Goal: Task Accomplishment & Management: Complete application form

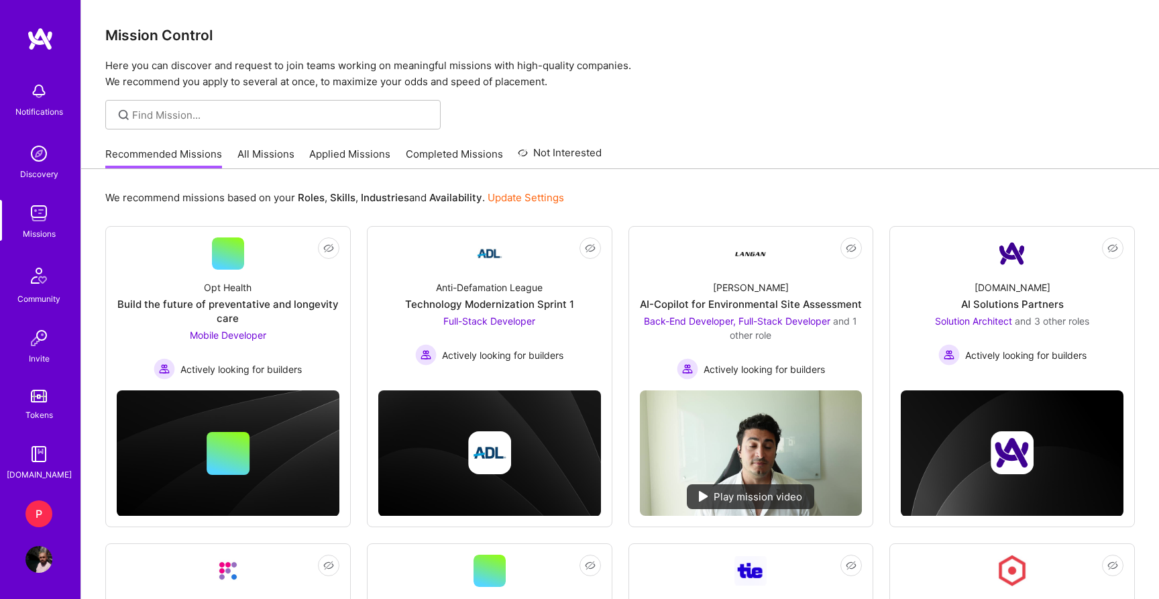
click at [47, 510] on div "P" at bounding box center [38, 513] width 27 height 27
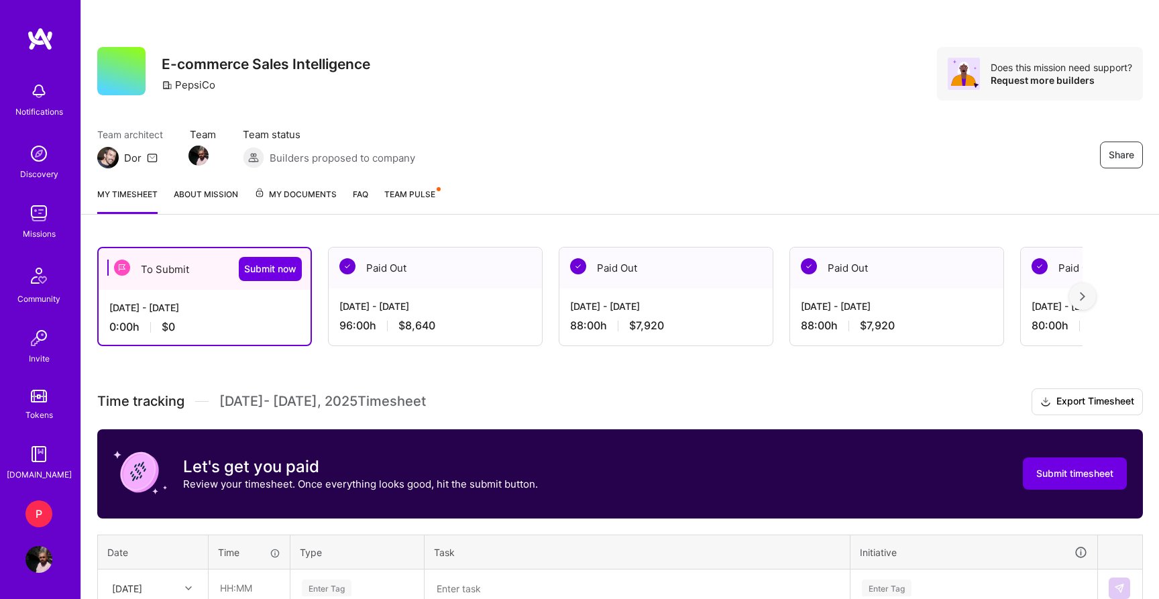
scroll to position [126, 0]
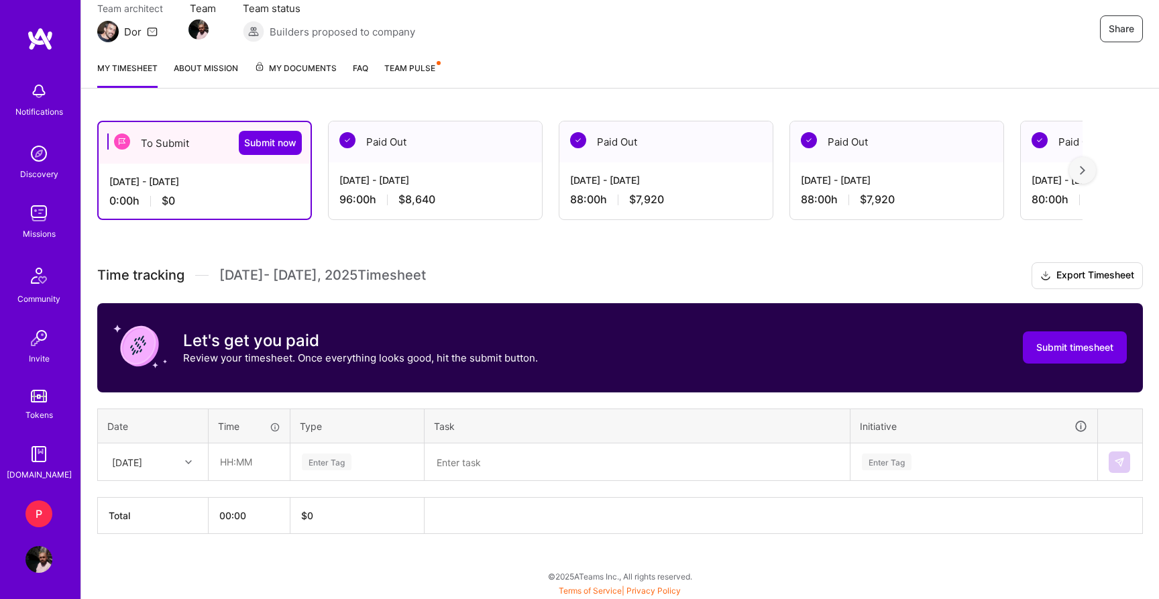
click at [176, 459] on div "[DATE]" at bounding box center [142, 462] width 74 height 22
click at [165, 489] on div "[DATE]" at bounding box center [153, 499] width 109 height 25
click at [258, 465] on input "text" at bounding box center [249, 462] width 80 height 36
type input "08:00"
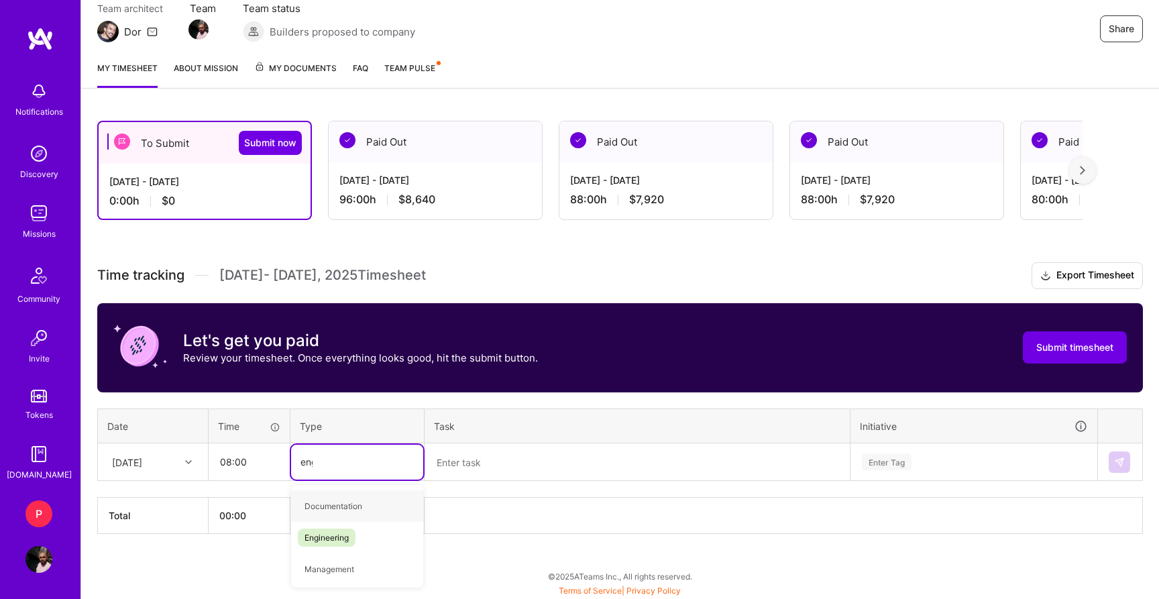
type input "engi"
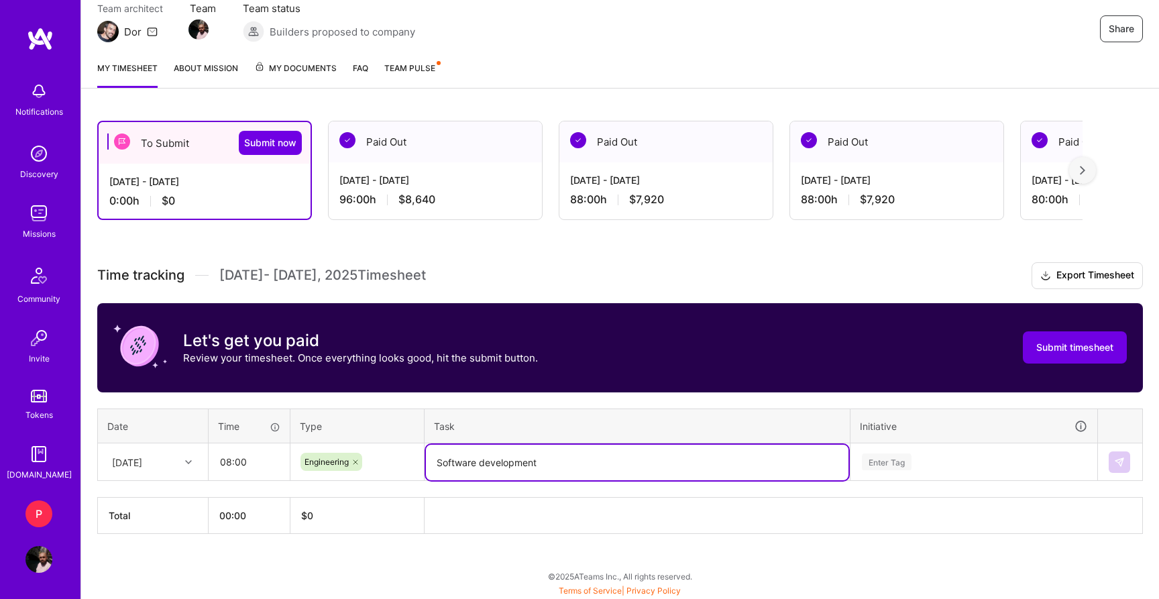
type textarea "Software development"
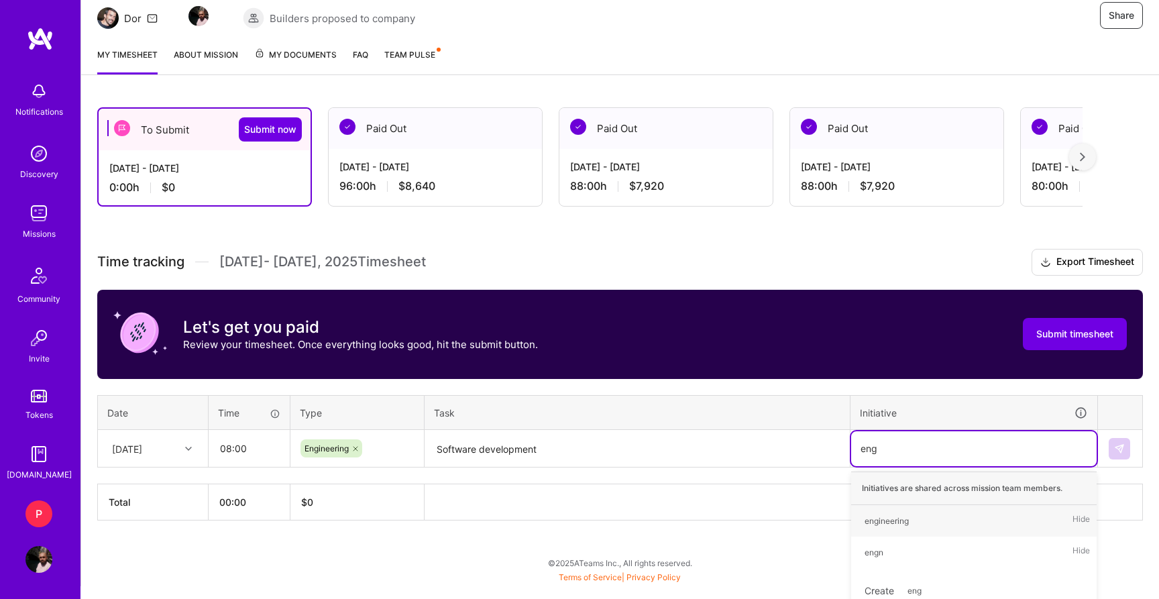
type input "engi"
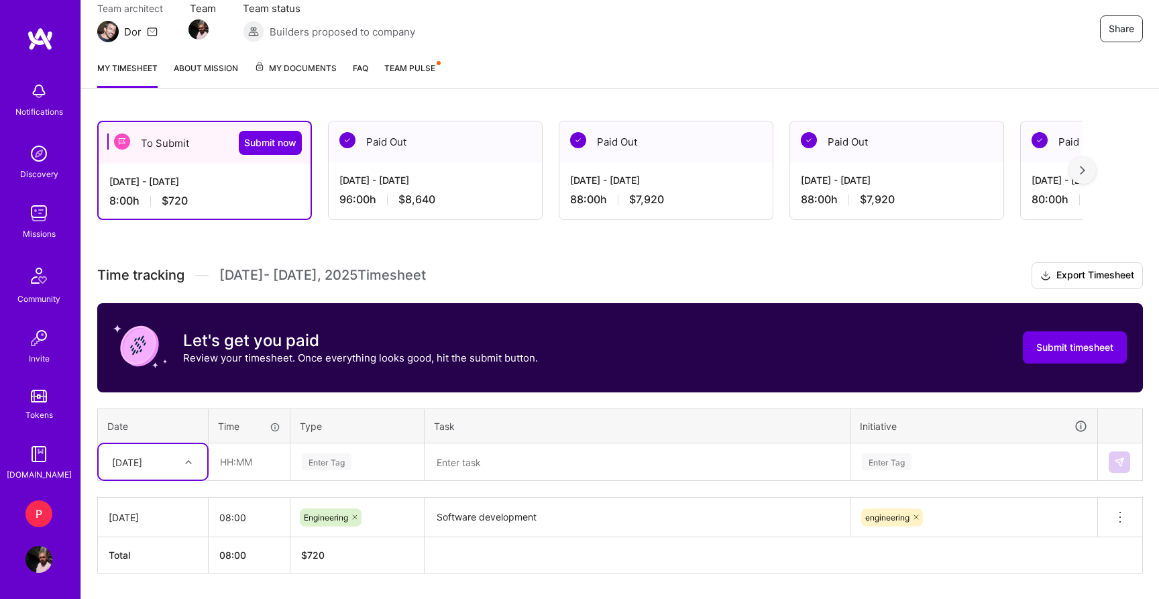
type input "2"
type input "8"
type input "4"
type input "08:00"
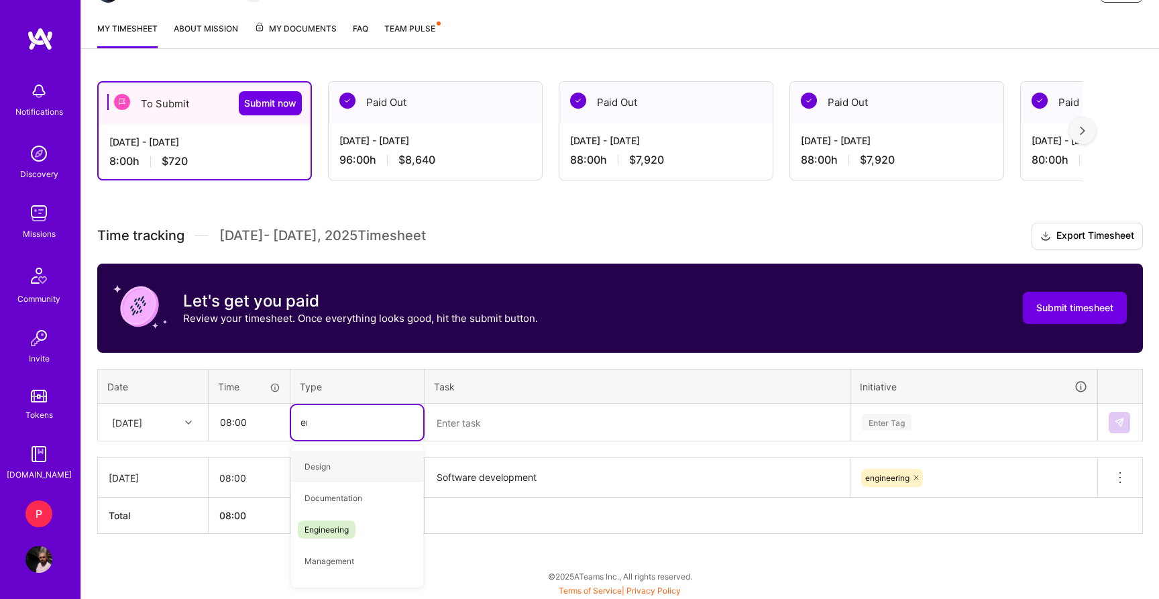
type input "engi"
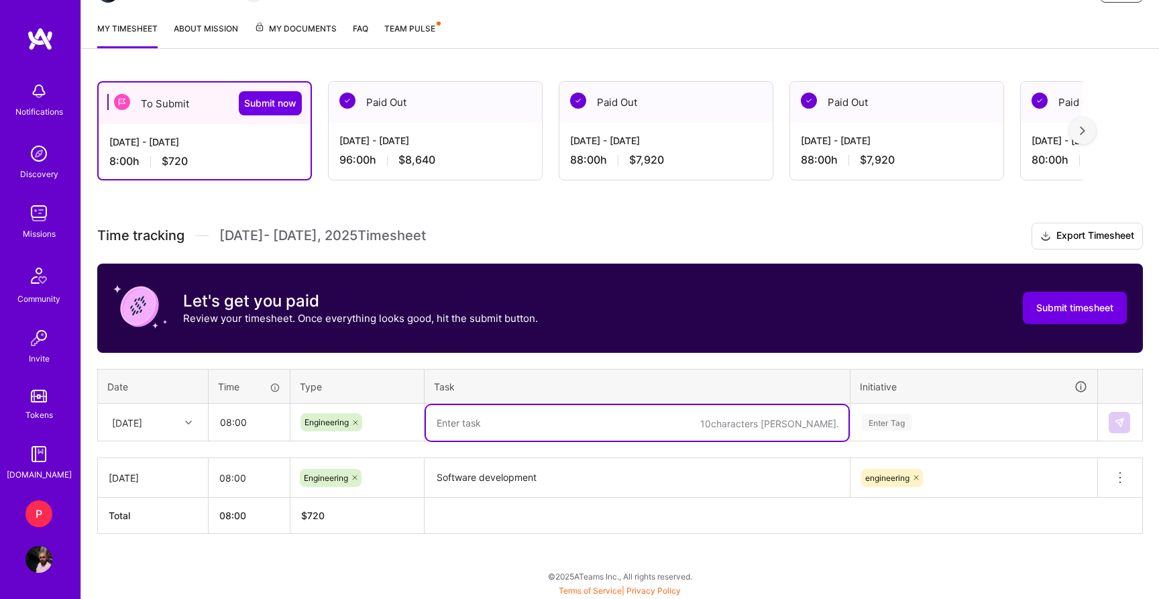
paste textarea "Software development"
type textarea "Software development"
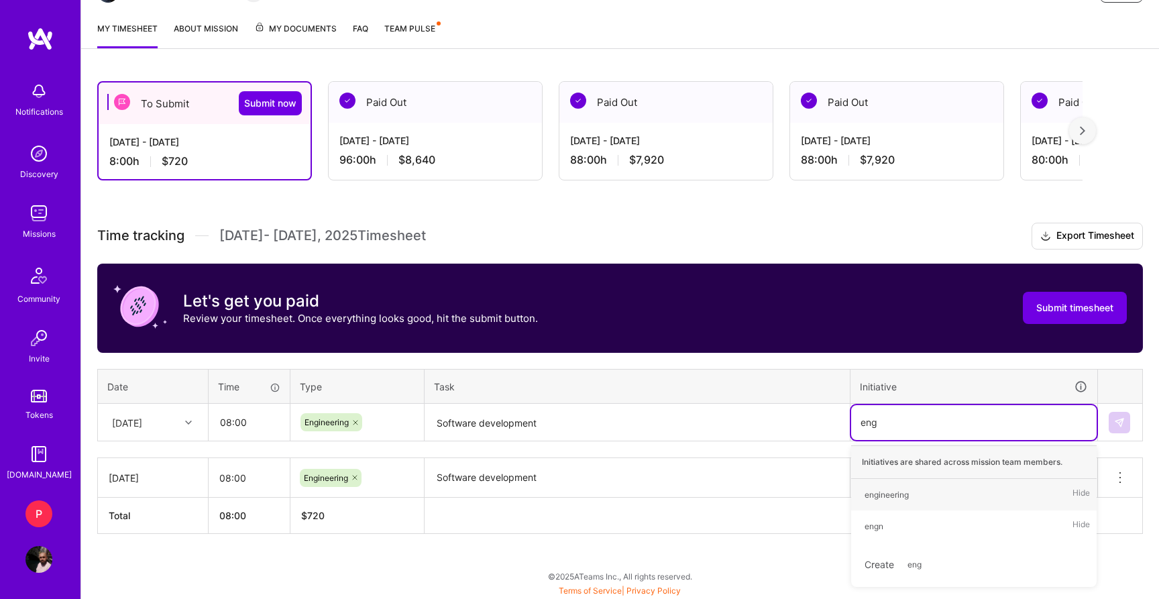
type input "engi"
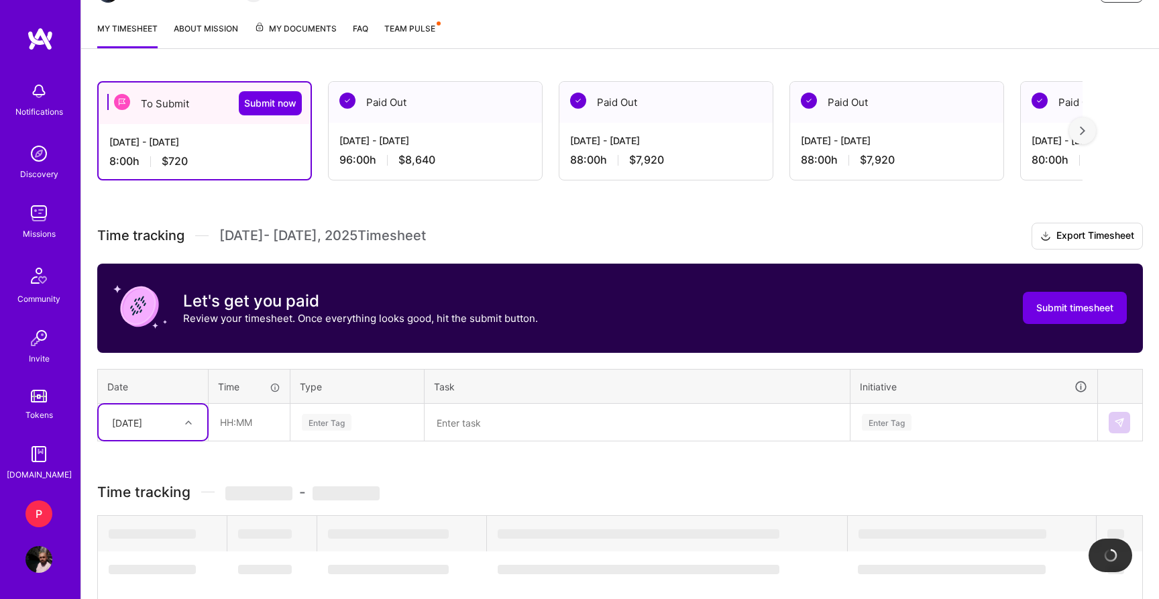
type input "5"
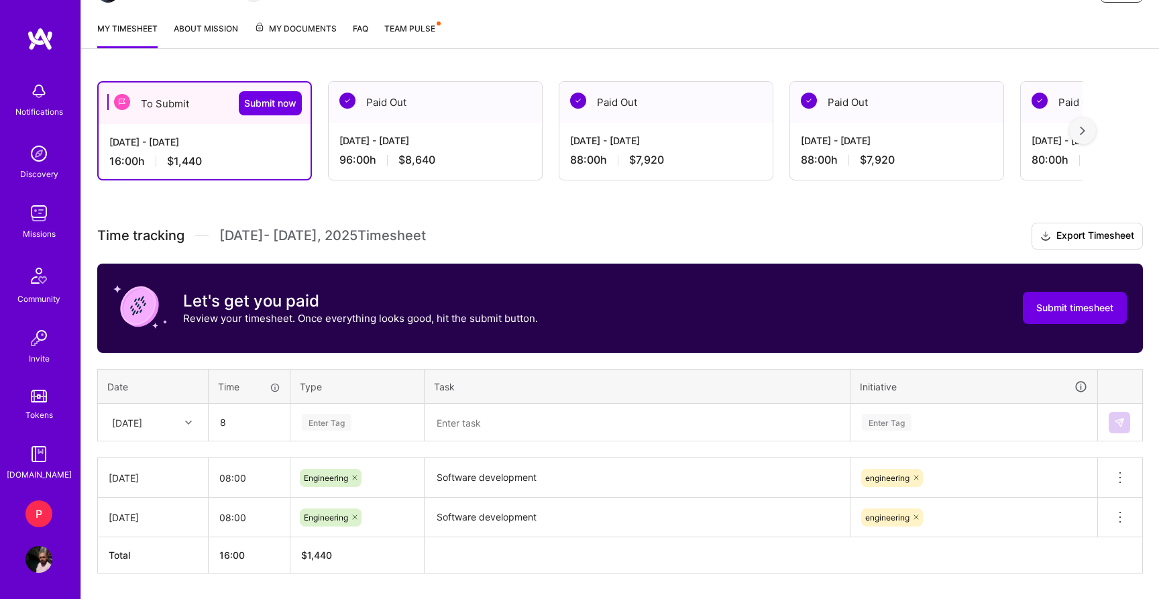
type input "08:00"
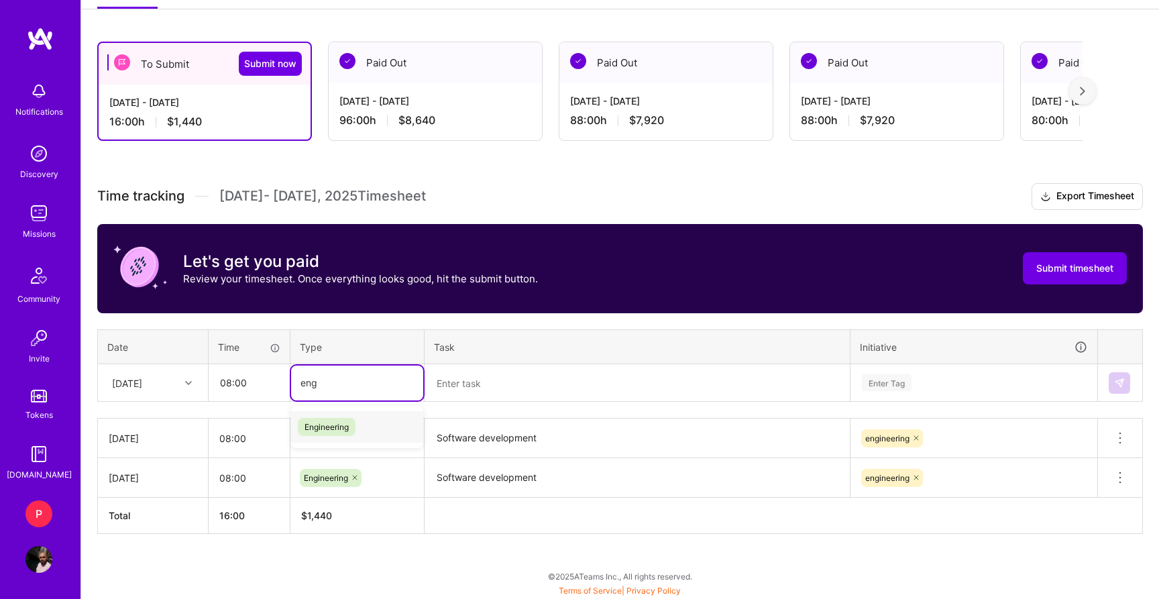
type input "engi"
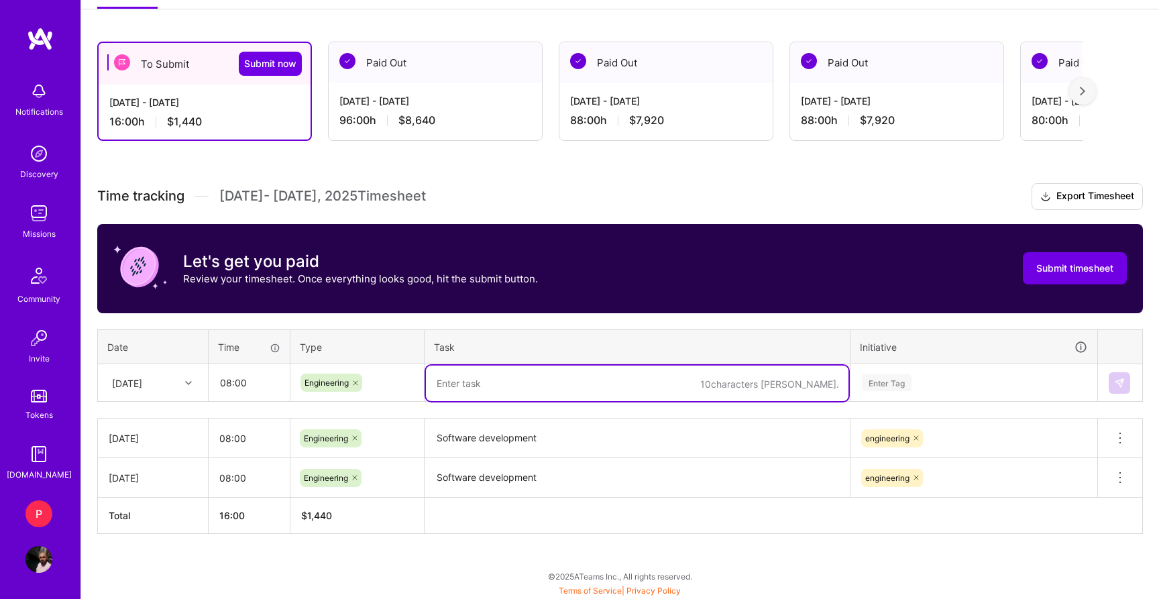
paste textarea "Software development"
type textarea "Software development"
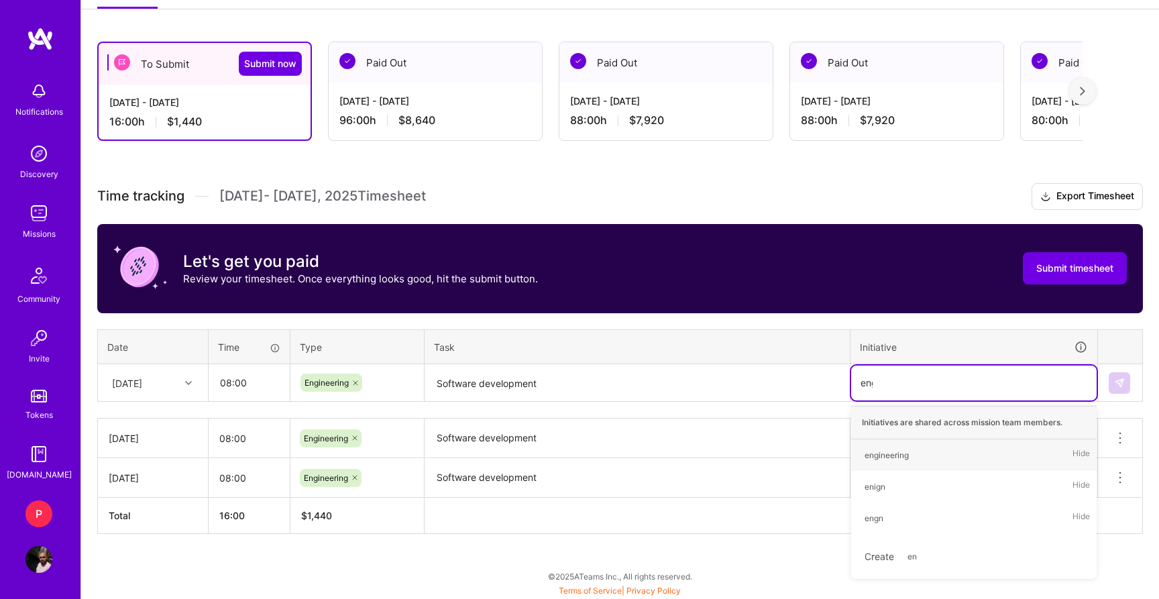
type input "engi"
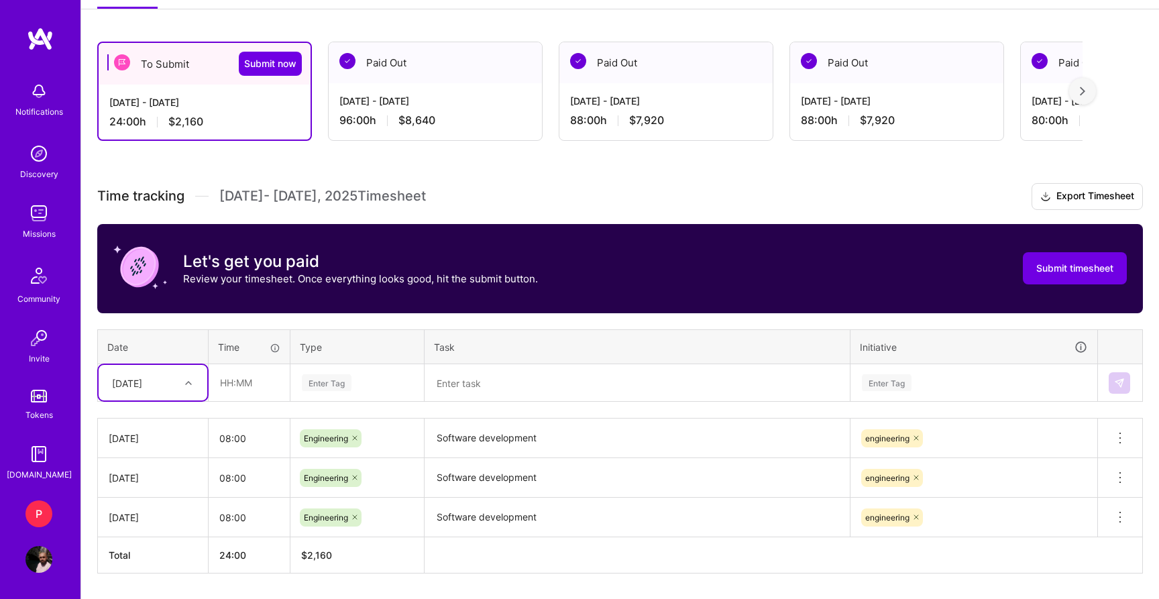
type input "6"
type input "08:00"
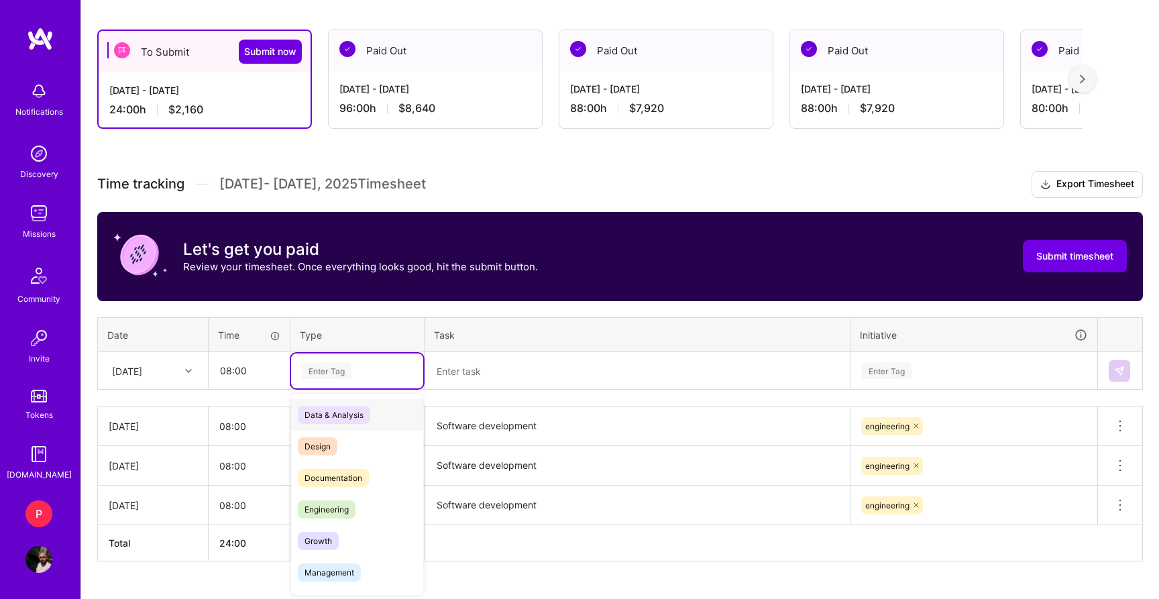
scroll to position [218, 0]
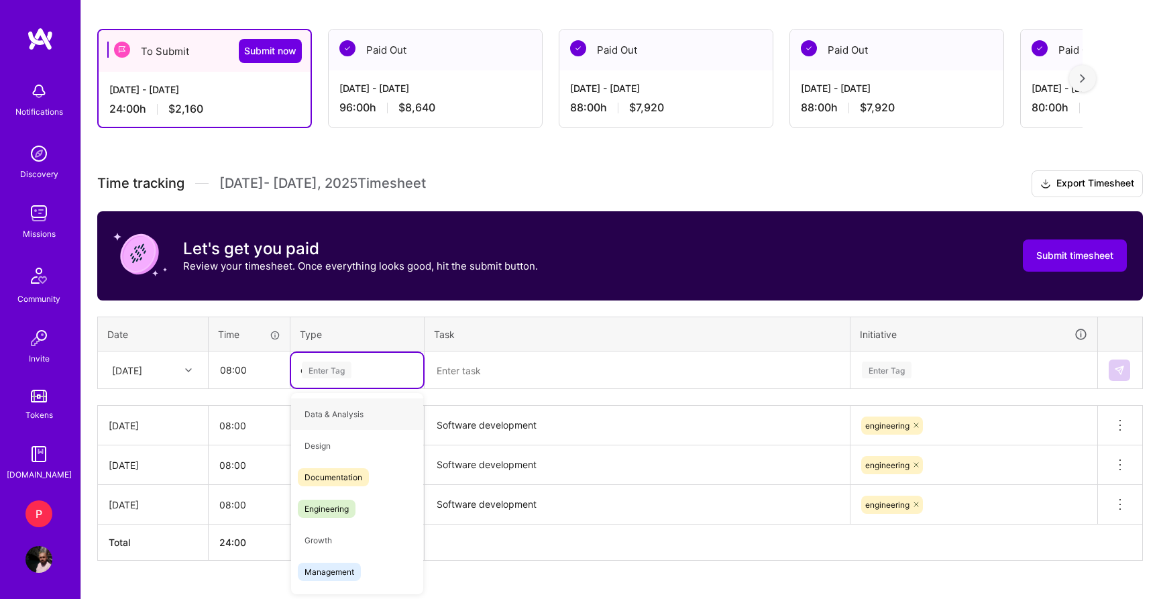
type input "en"
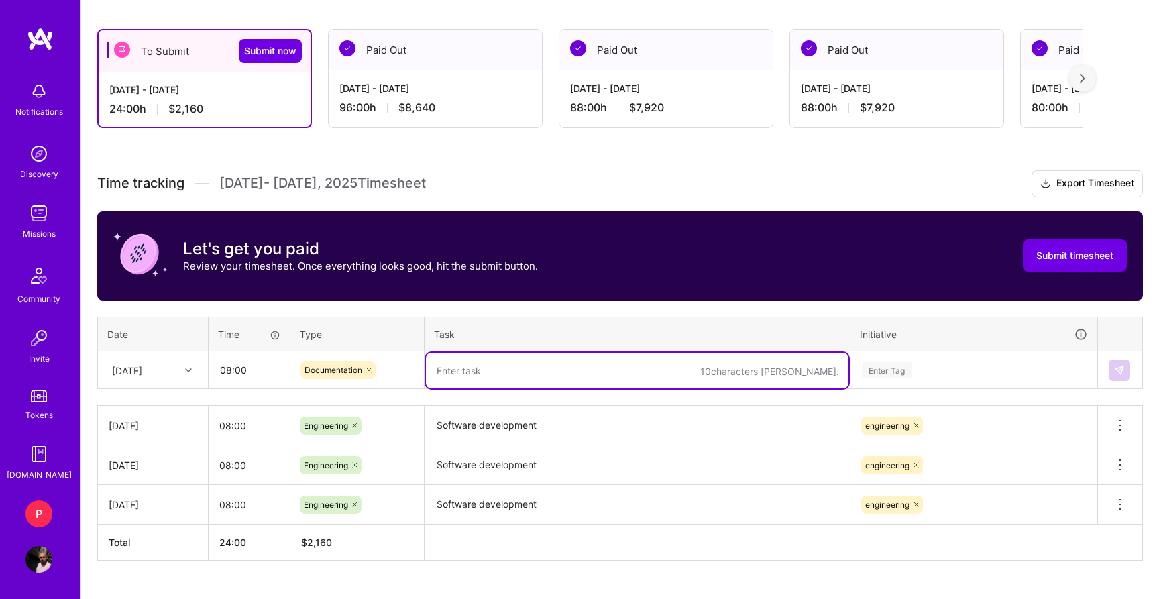
paste textarea "Software development"
type textarea "Software development"
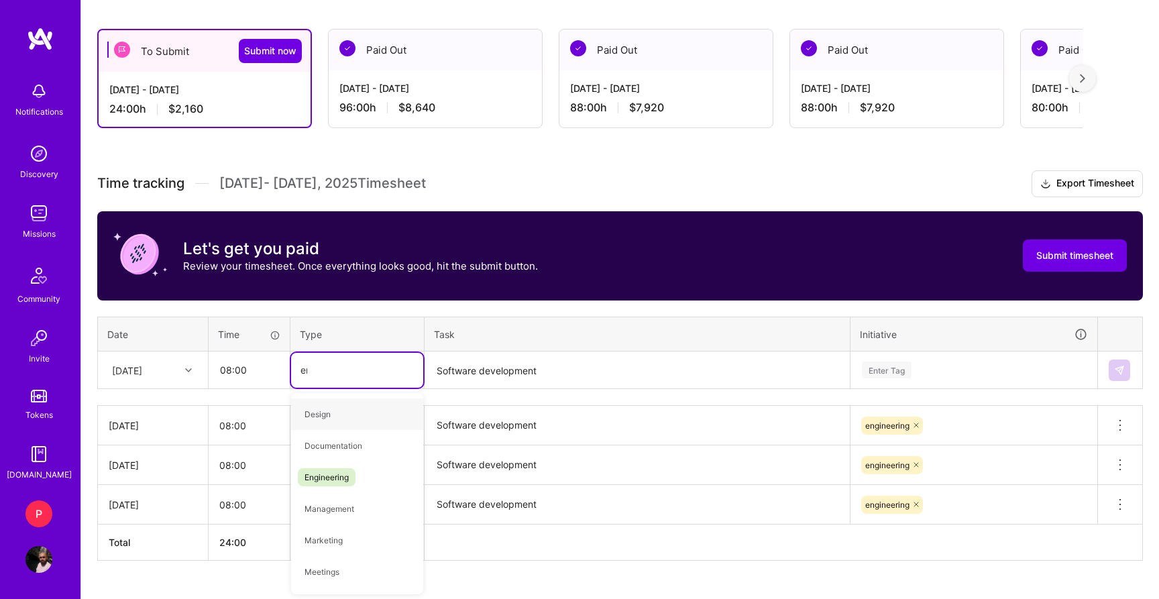
type input "engi"
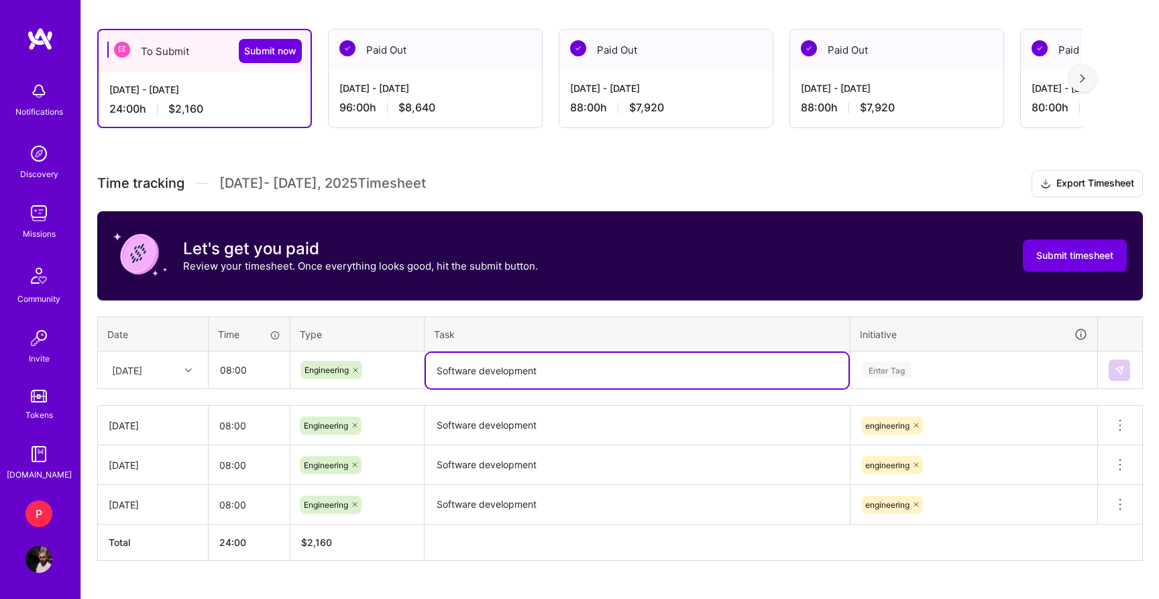
paste textarea "Software development"
paste textarea
type textarea "Software development"
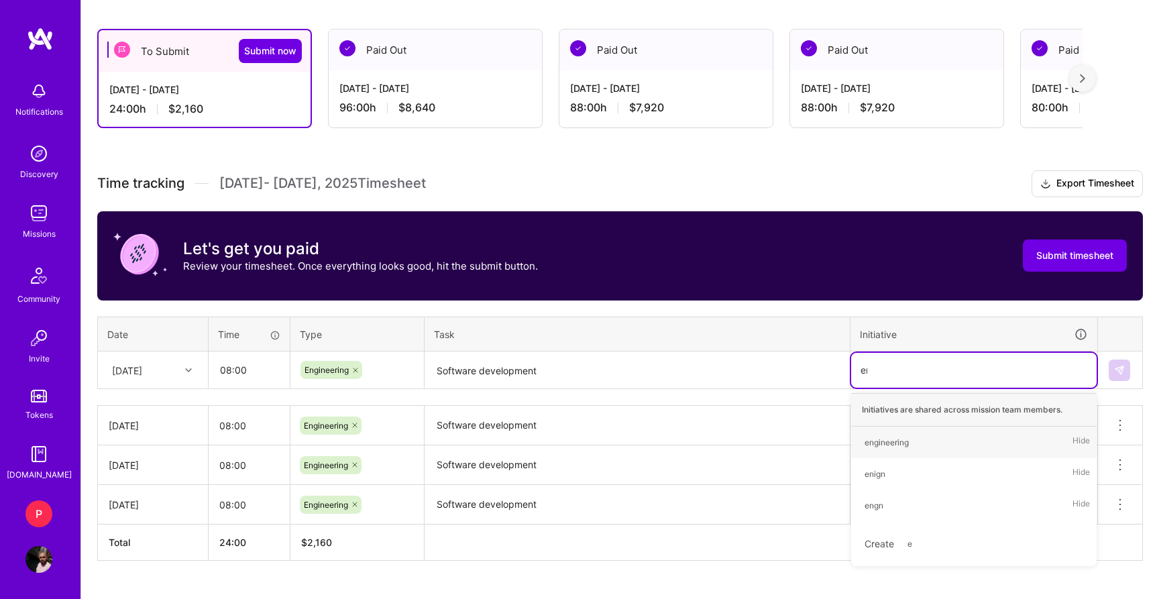
type input "engi"
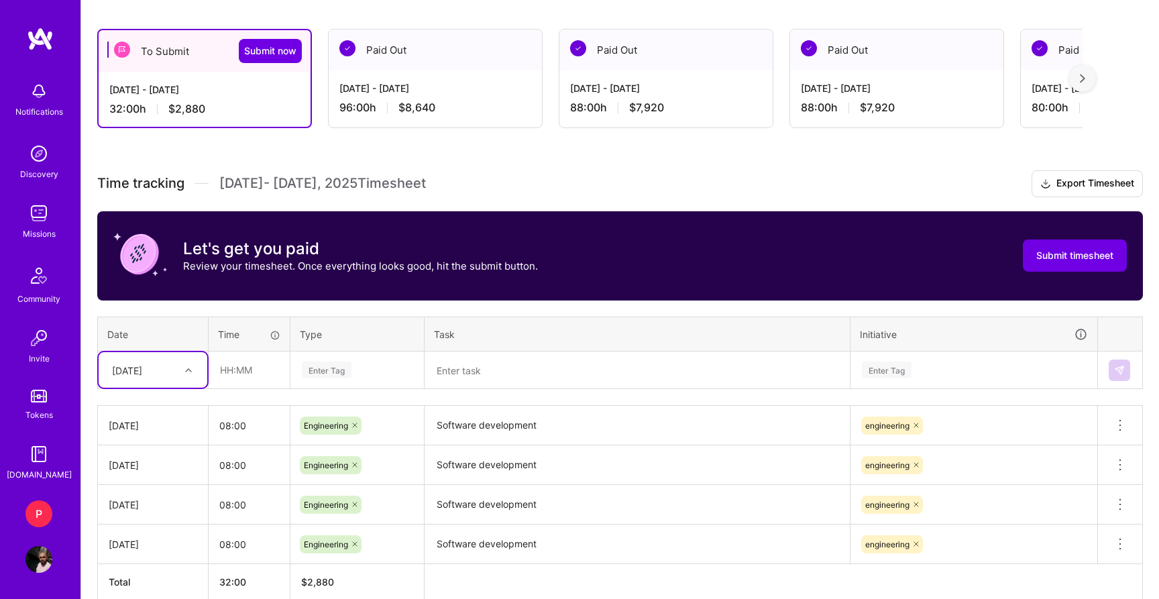
type input "7"
type input "08:00"
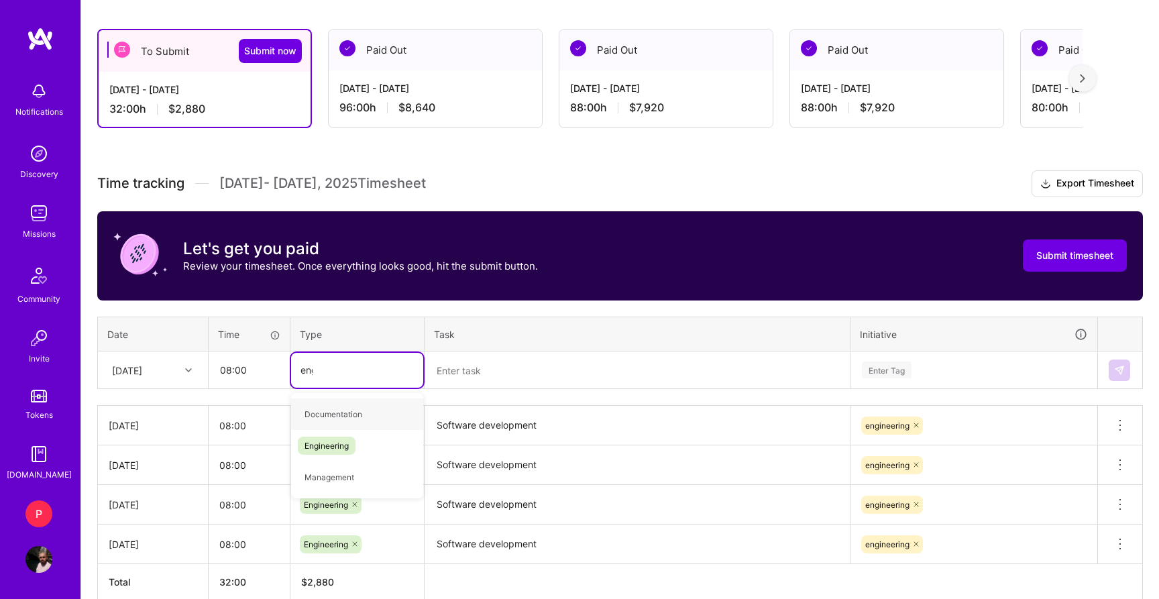
type input "engi"
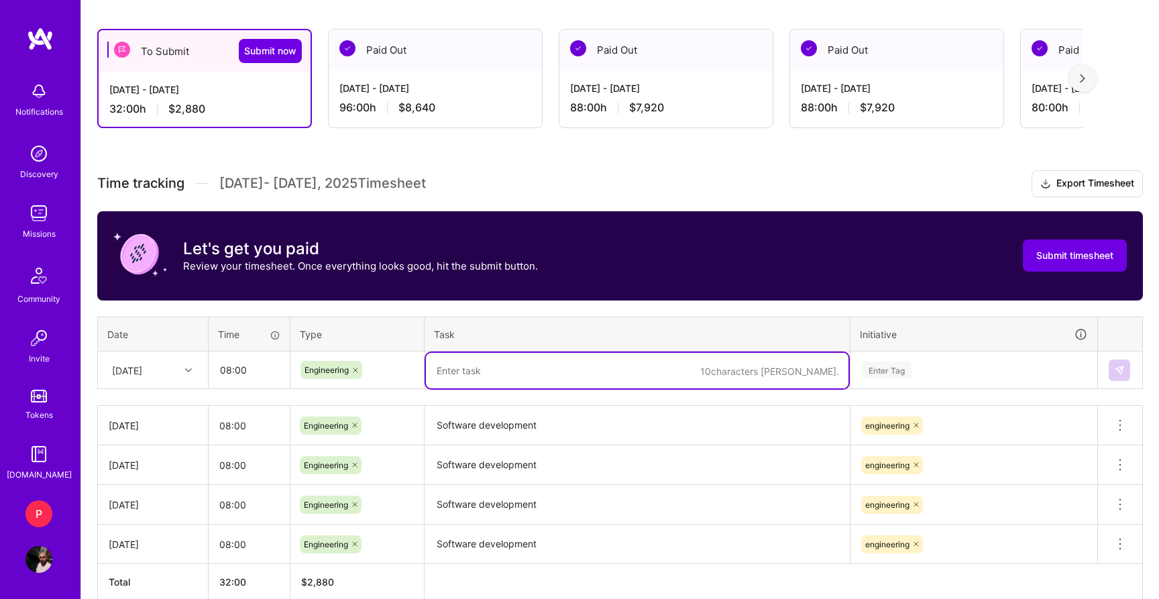
paste textarea "Software development"
type textarea "Software development"
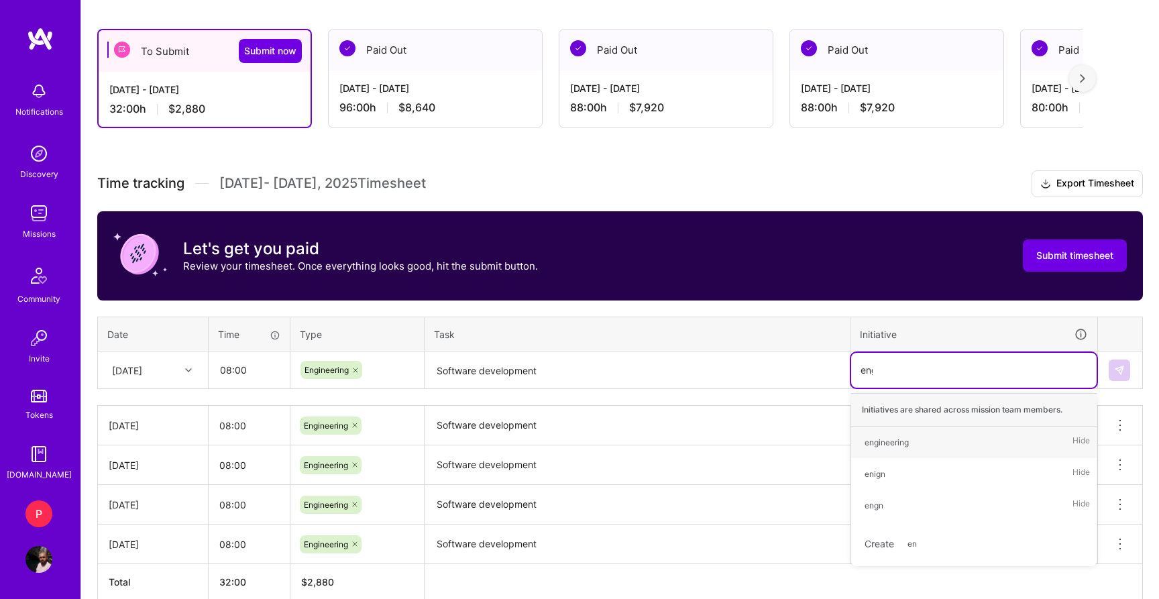
type input "engi"
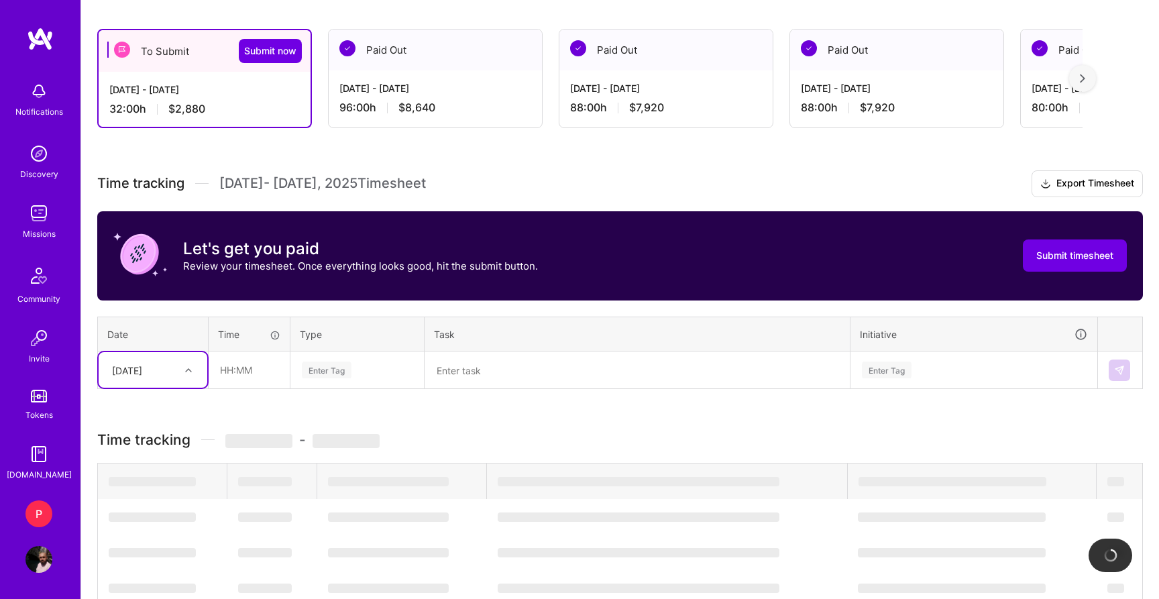
type input "8"
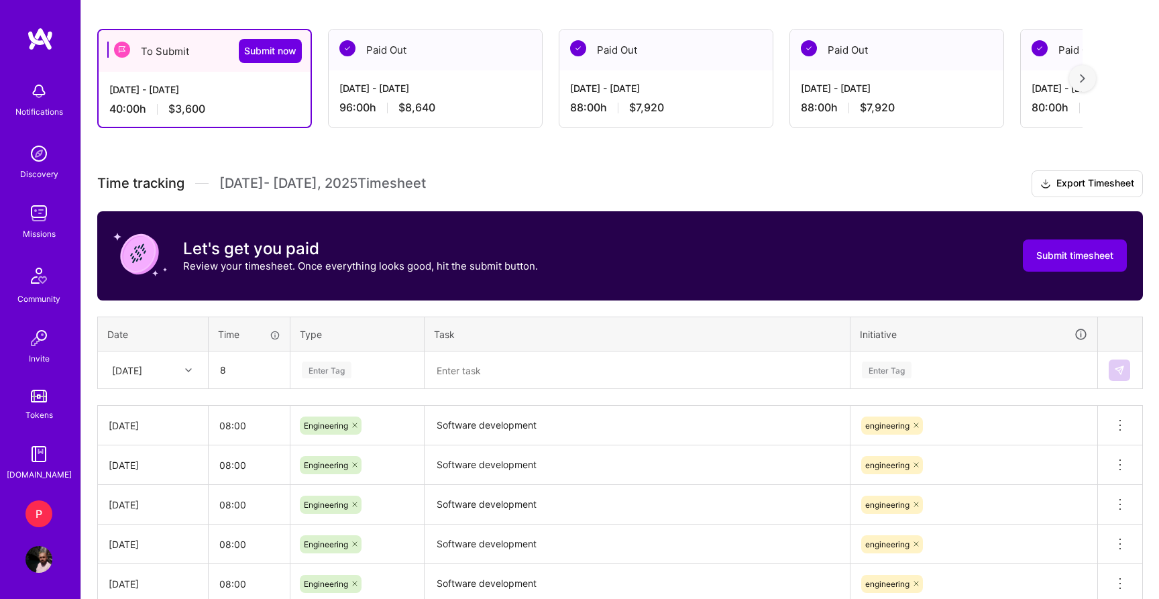
type input "08:00"
type input "engin"
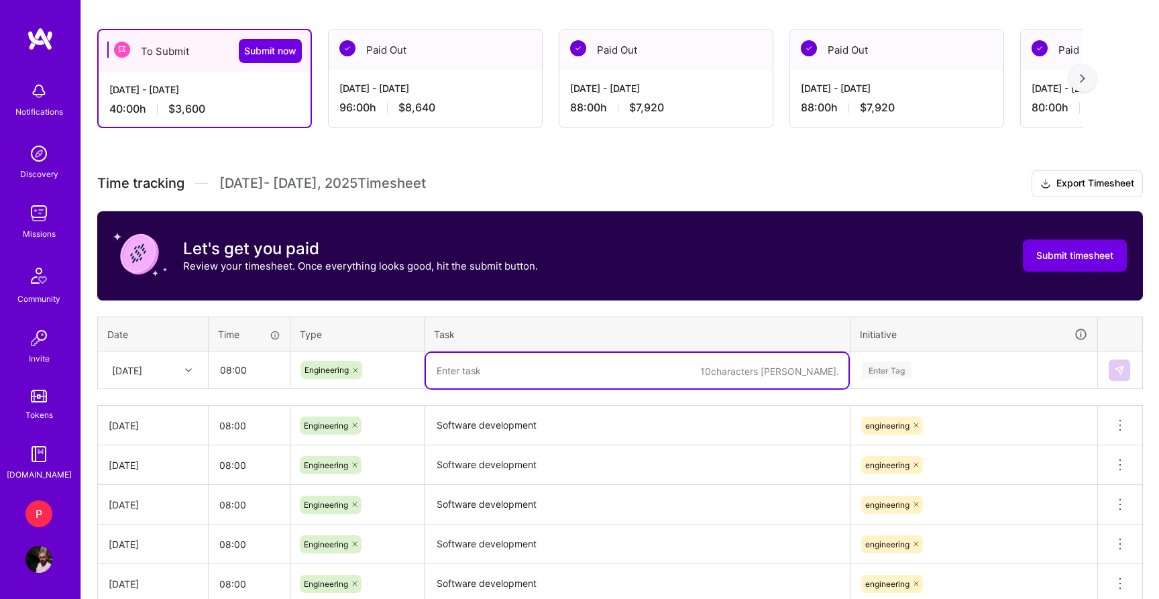
paste textarea "Software development"
type textarea "Software development"
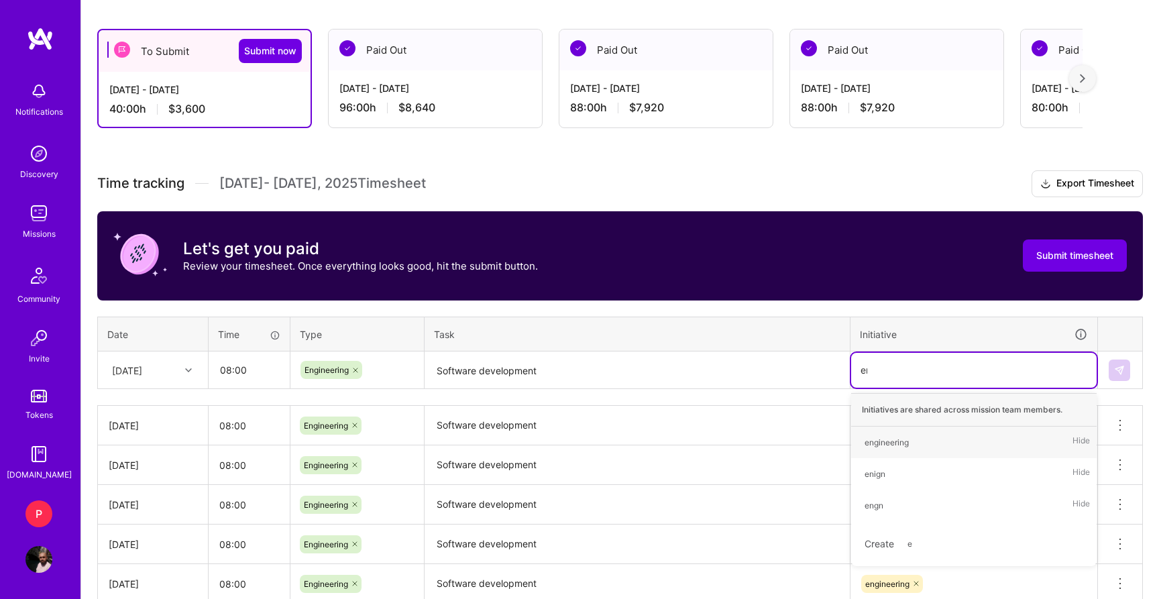
type input "eng"
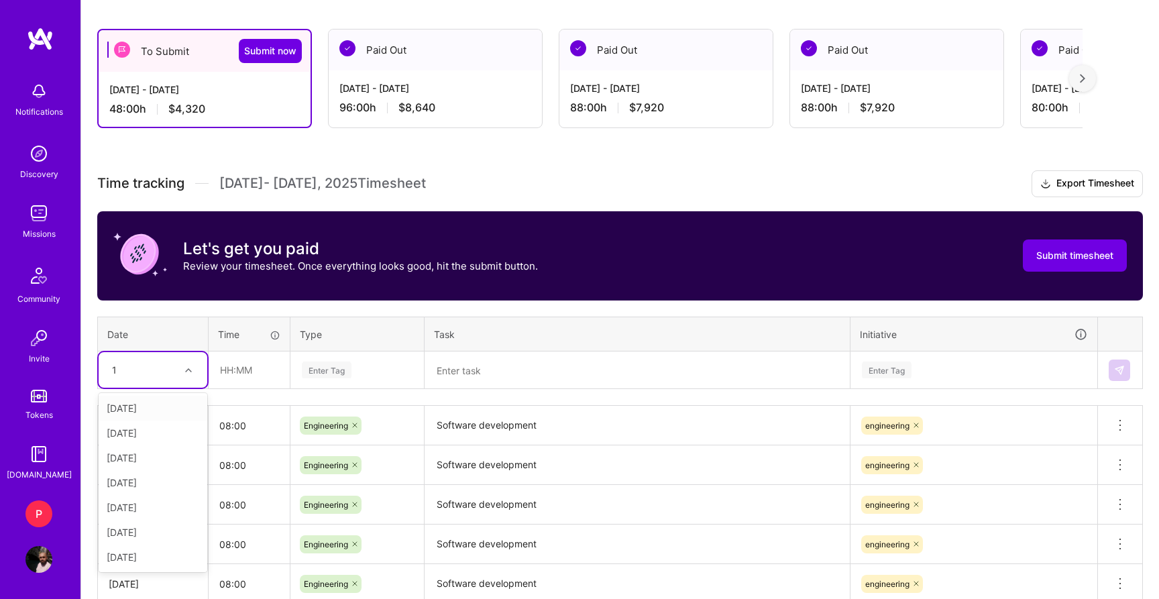
type input "11"
type input "08:00"
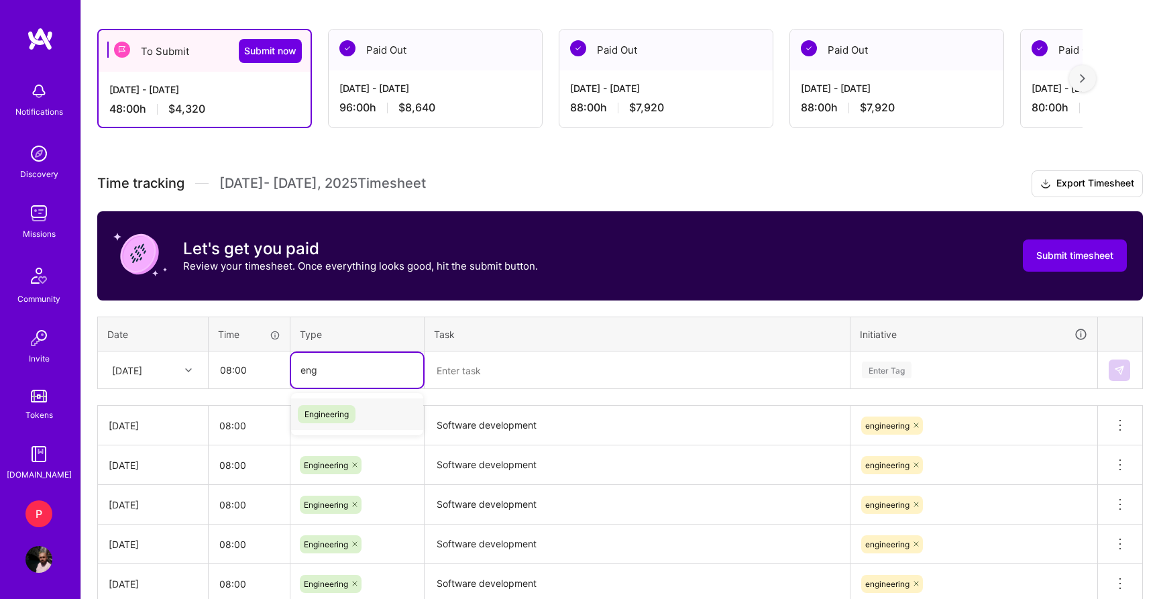
type input "engi"
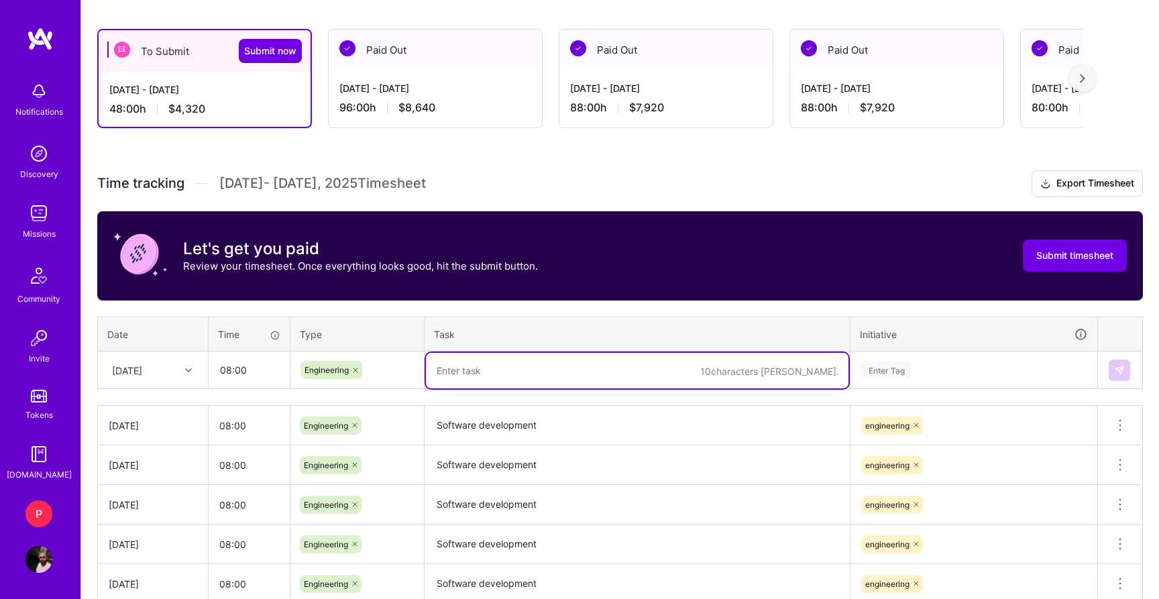
paste textarea "Software development"
type textarea "Software development"
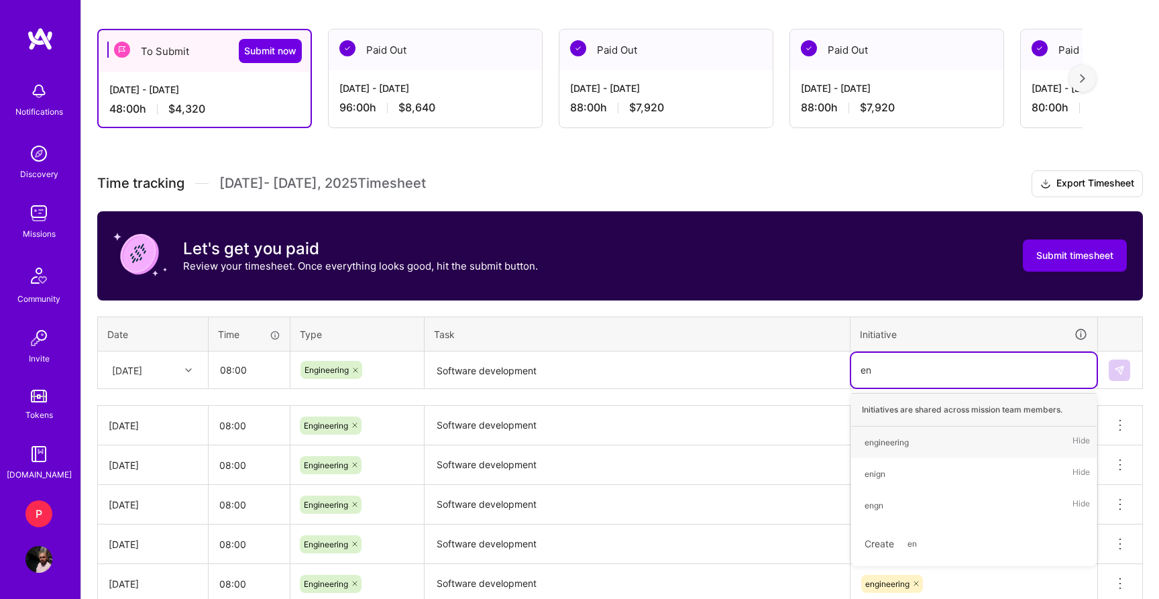
type input "eng"
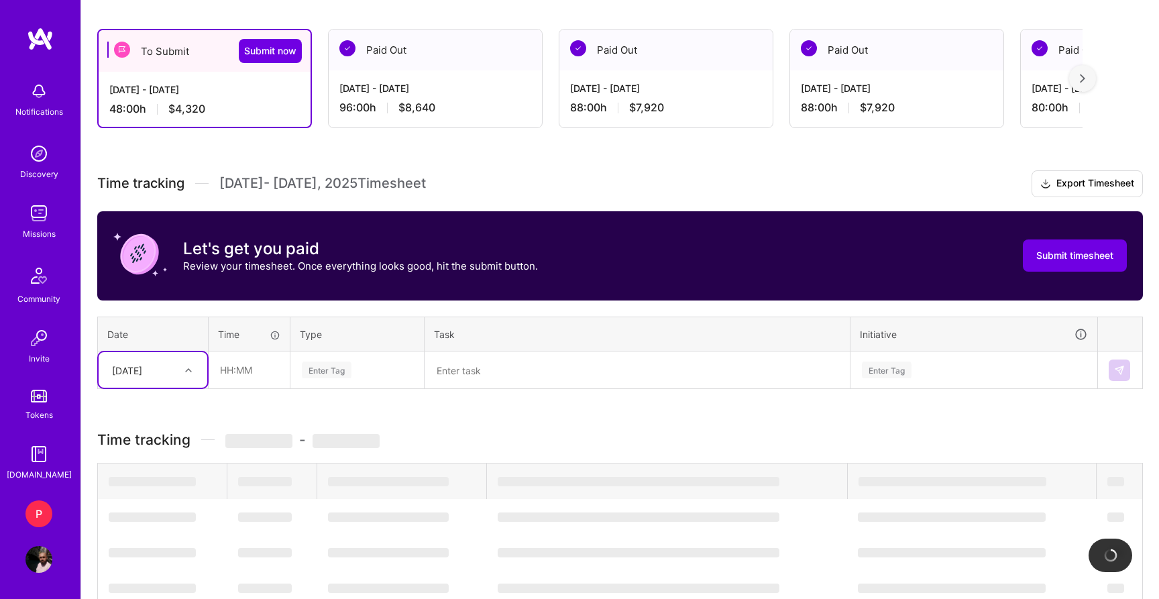
type input "12"
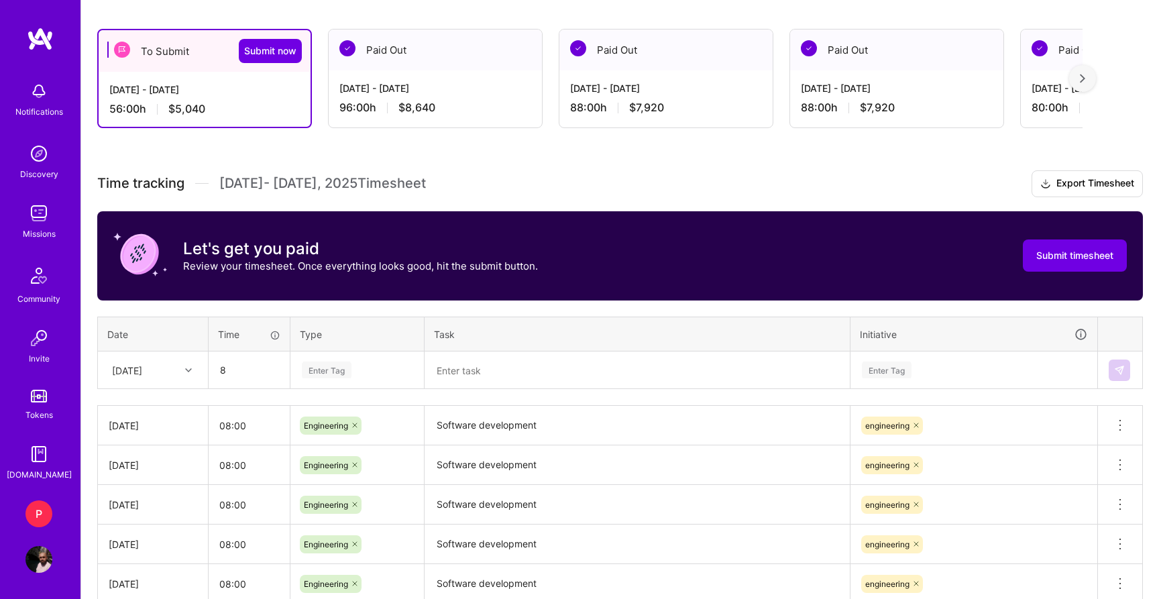
type input "08:00"
type input "engi"
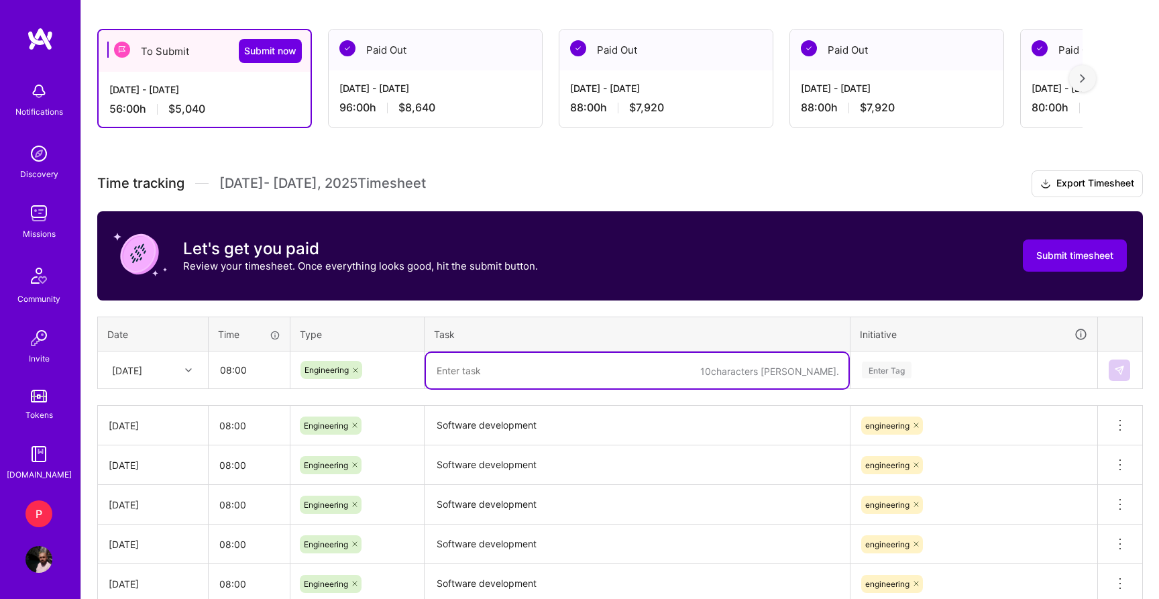
paste textarea "Software development"
type textarea "Software development"
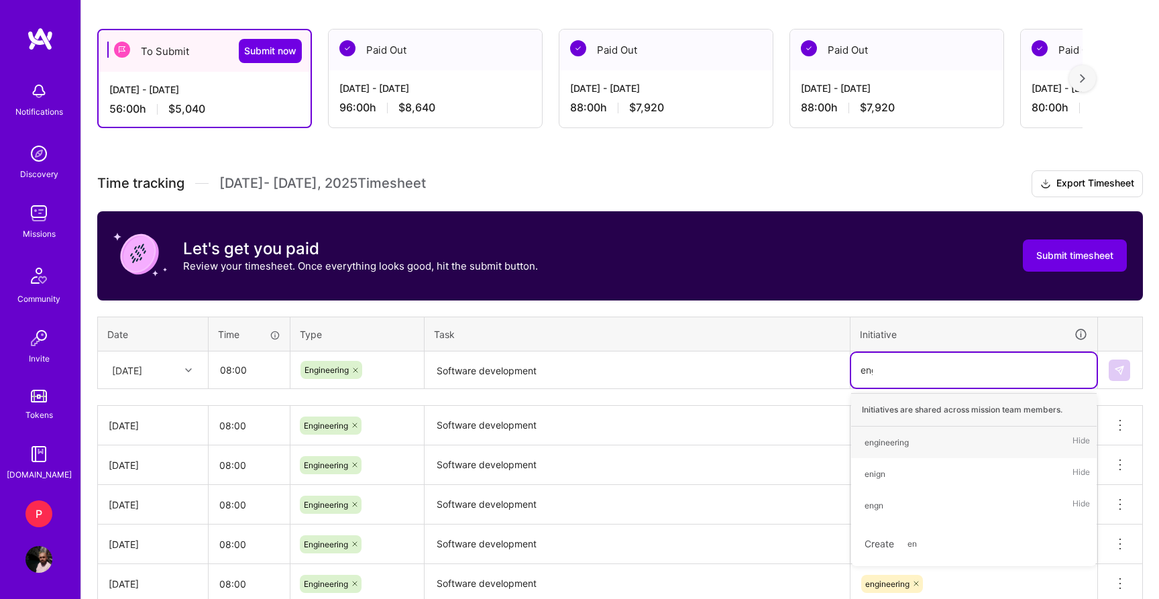
type input "engi"
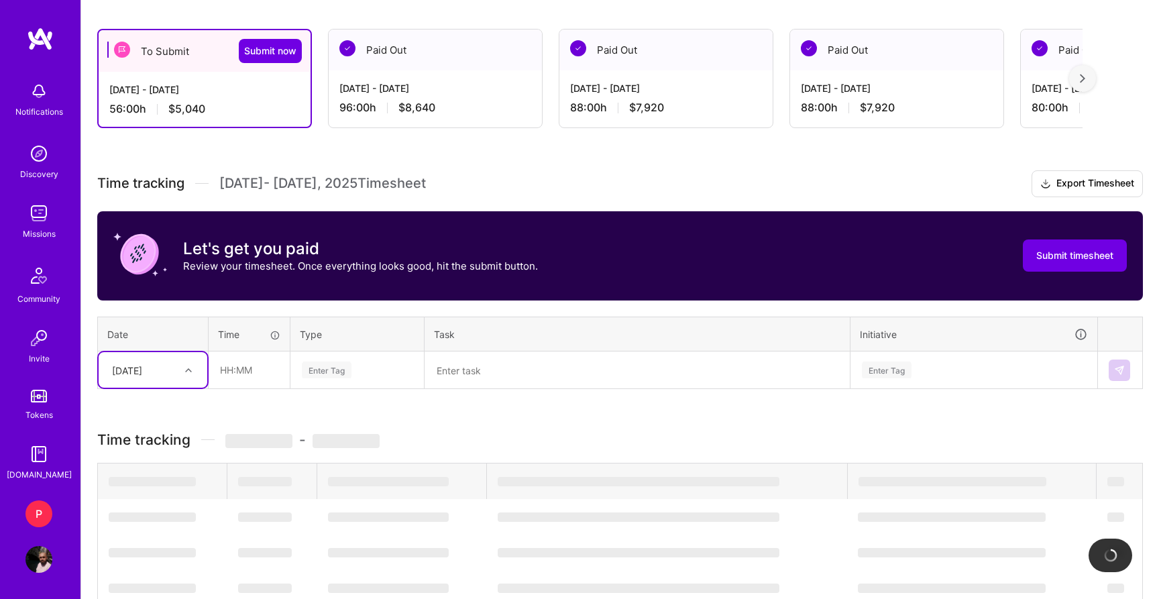
type input "13"
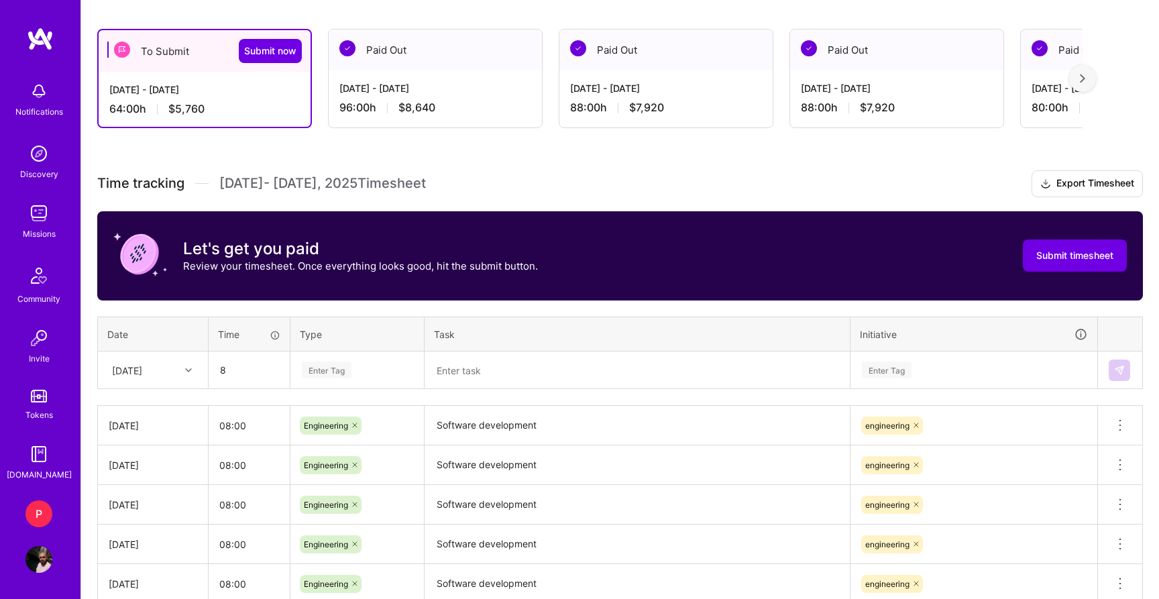
type input "08:00"
type input "engi"
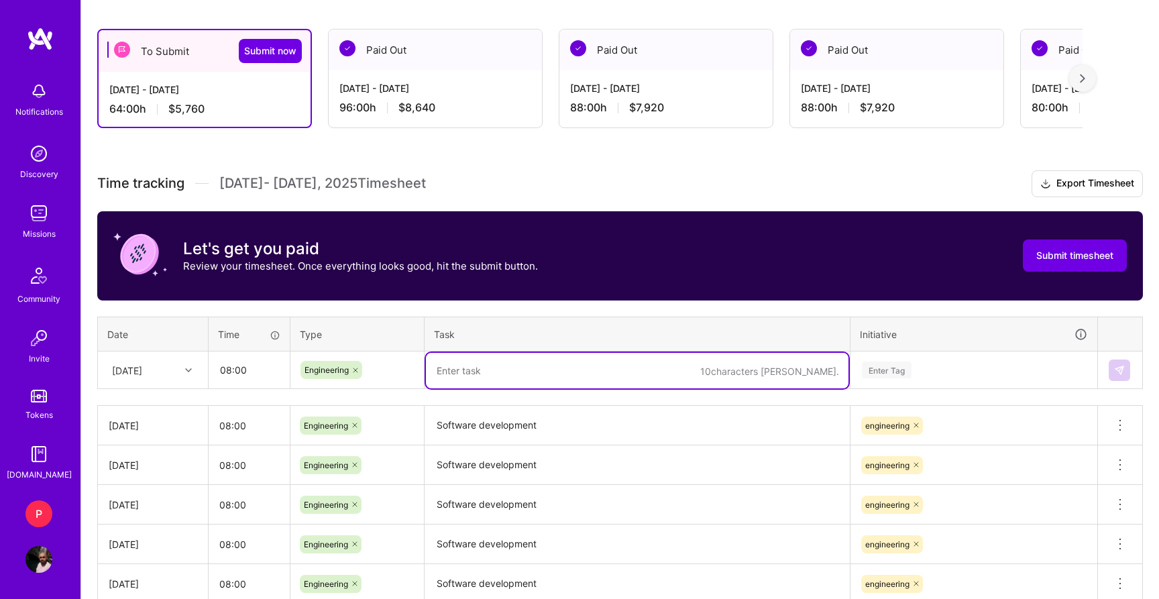
paste textarea "Software development"
type textarea "Software development"
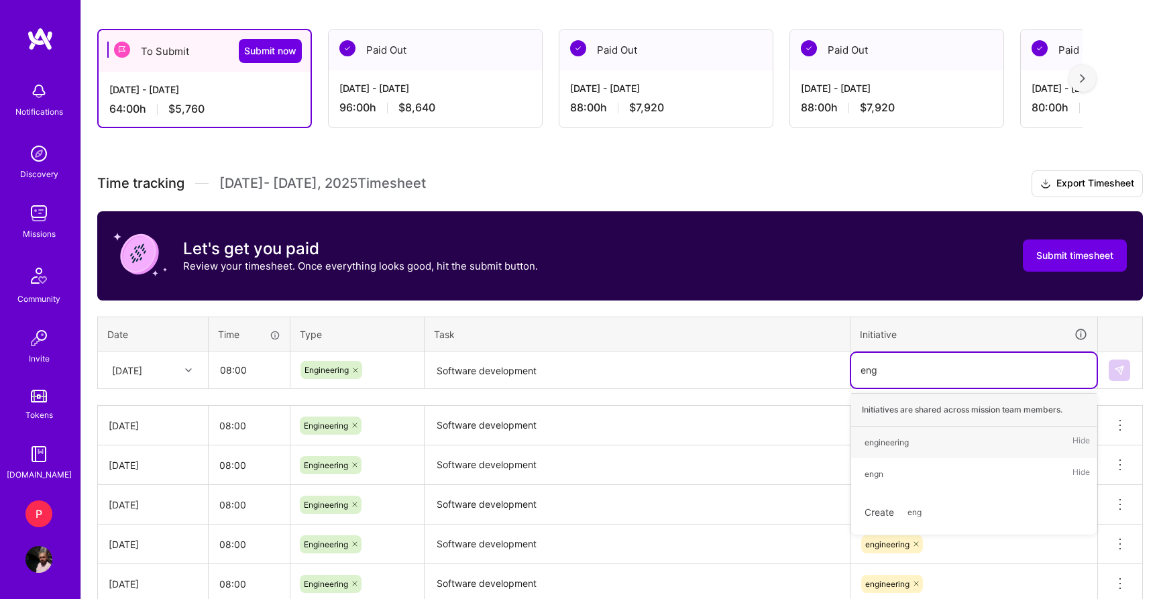
type input "engi"
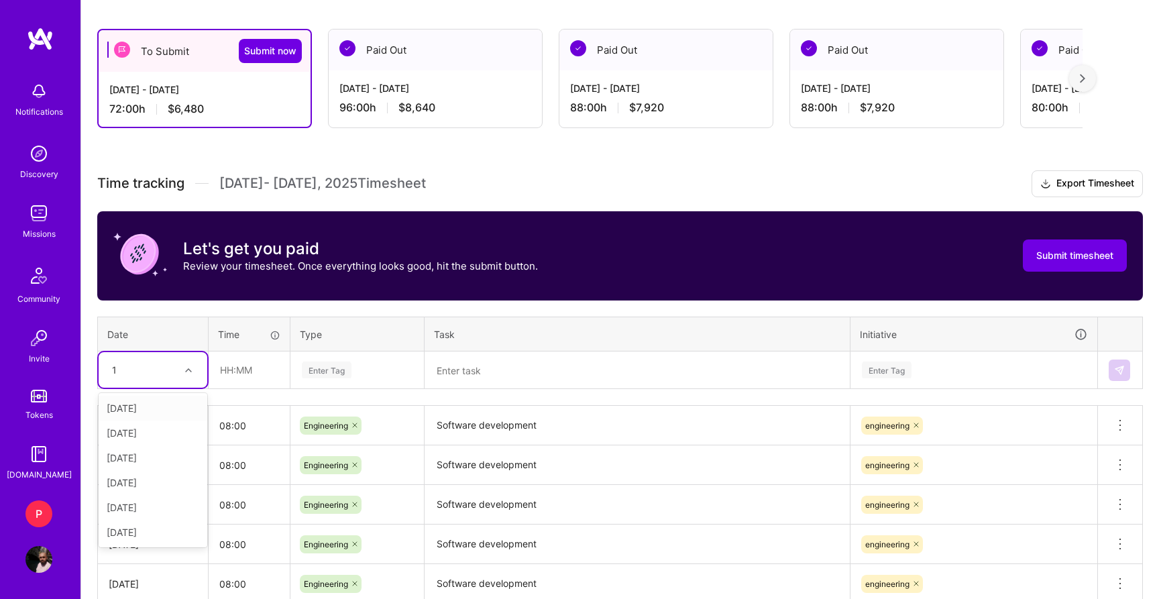
type input "1"
click at [180, 355] on div "[DATE]" at bounding box center [153, 370] width 109 height 36
type input "14"
click at [138, 398] on div "[DATE]" at bounding box center [153, 408] width 109 height 25
click at [238, 369] on input "text" at bounding box center [249, 370] width 80 height 36
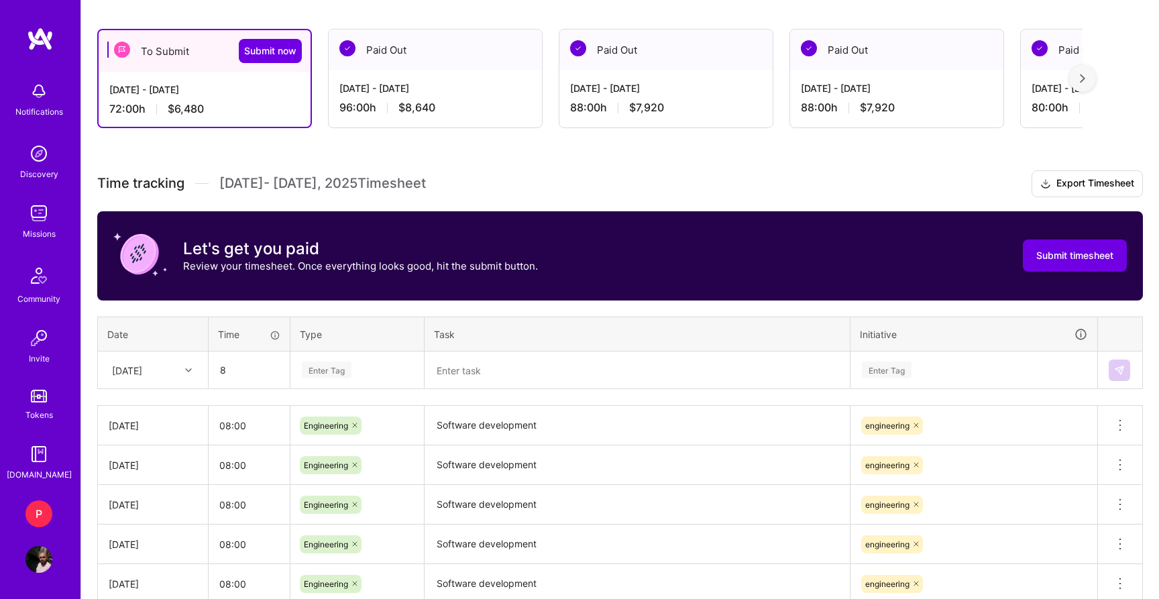
type input "08:00"
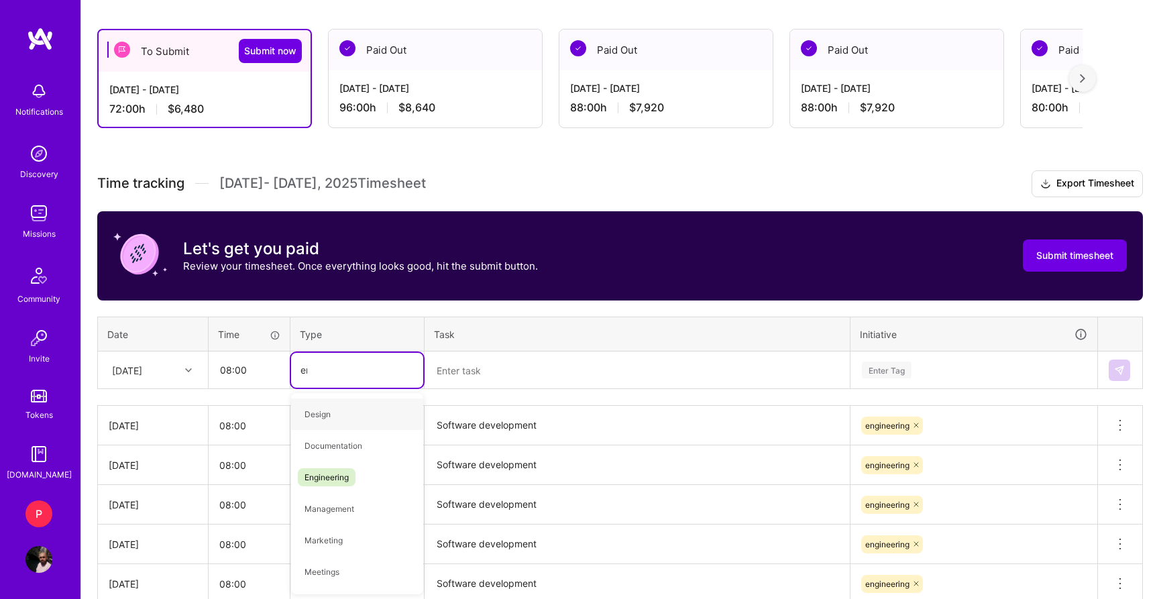
type input "eng"
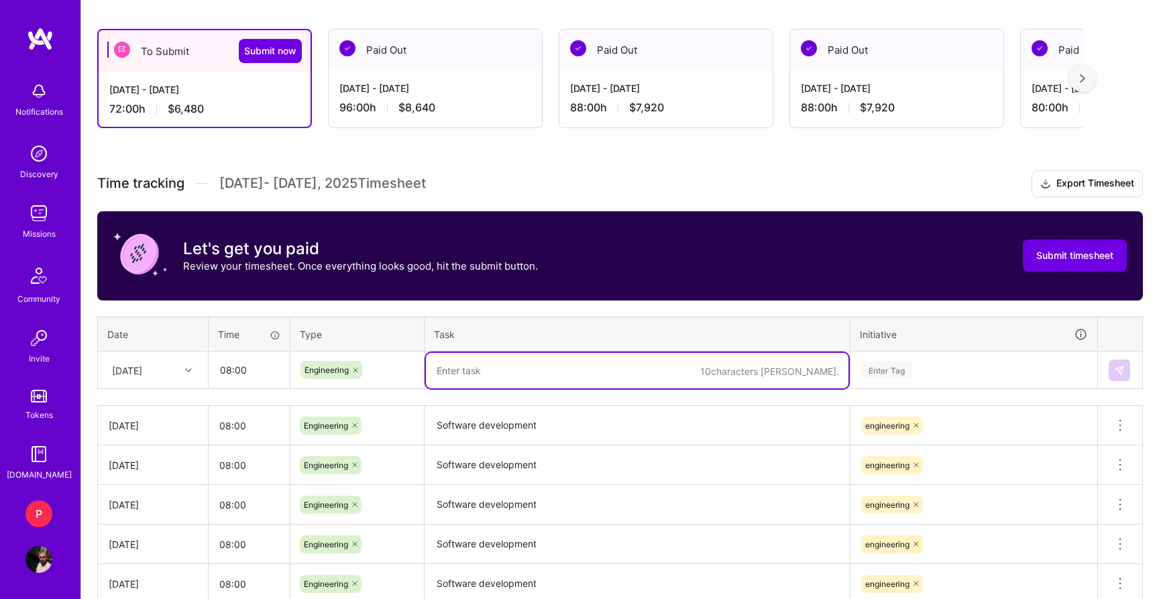
paste textarea "Software development"
type textarea "Software development"
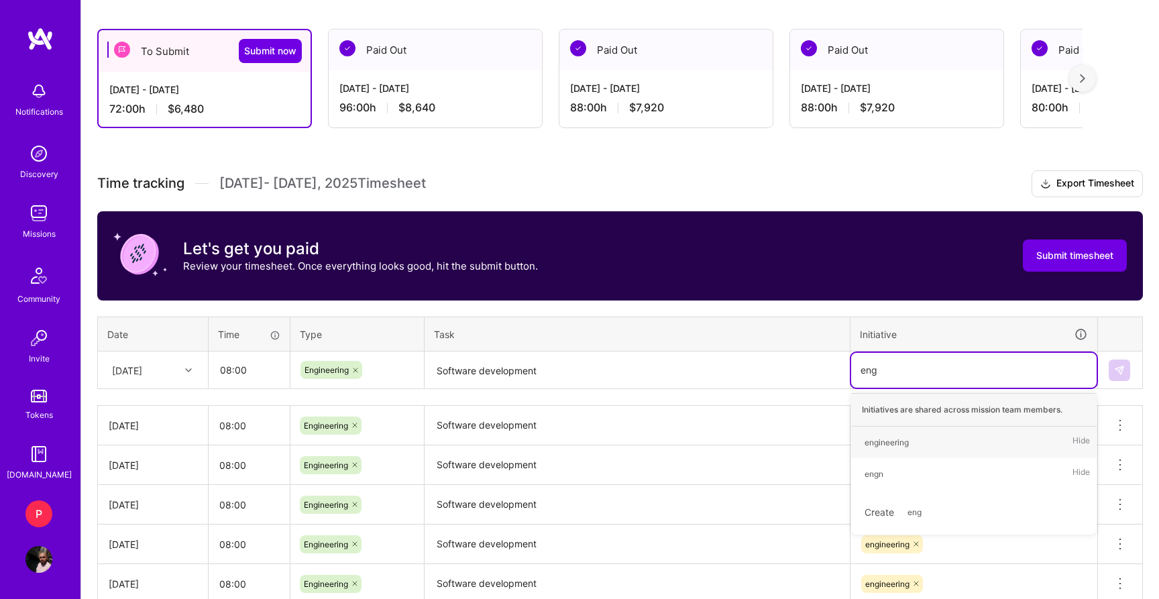
type input "engi"
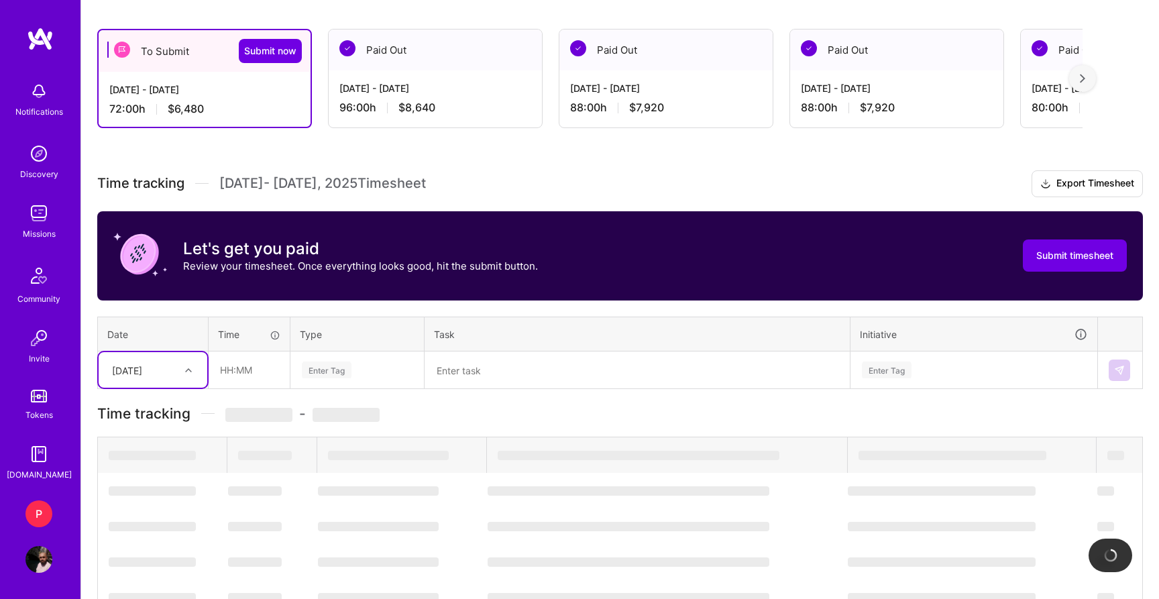
type input "15"
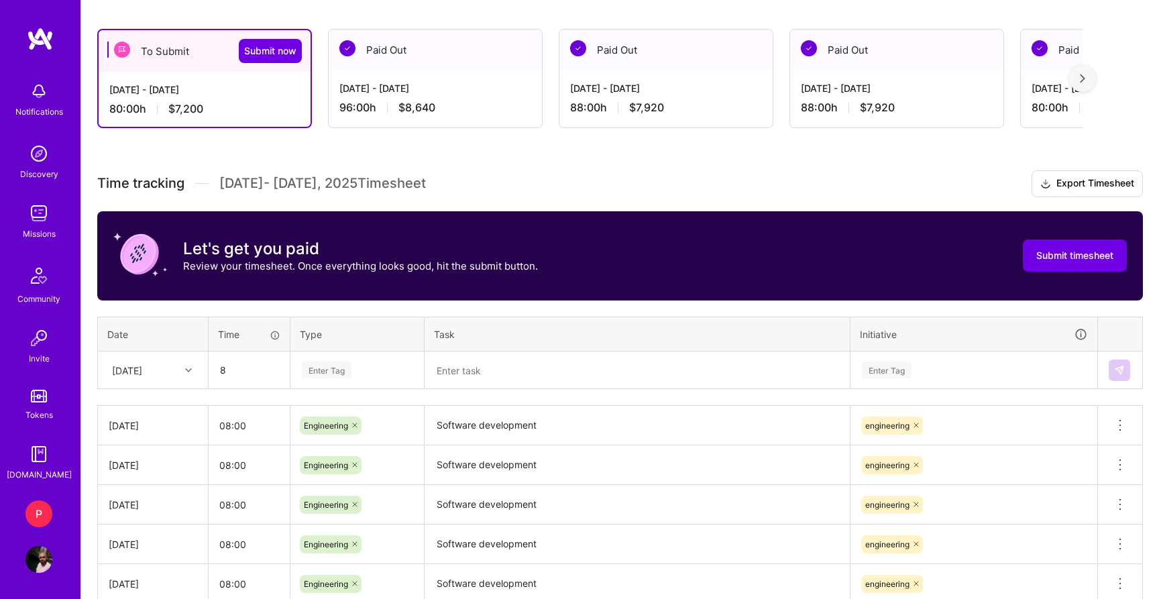
type input "08:00"
type input "eng"
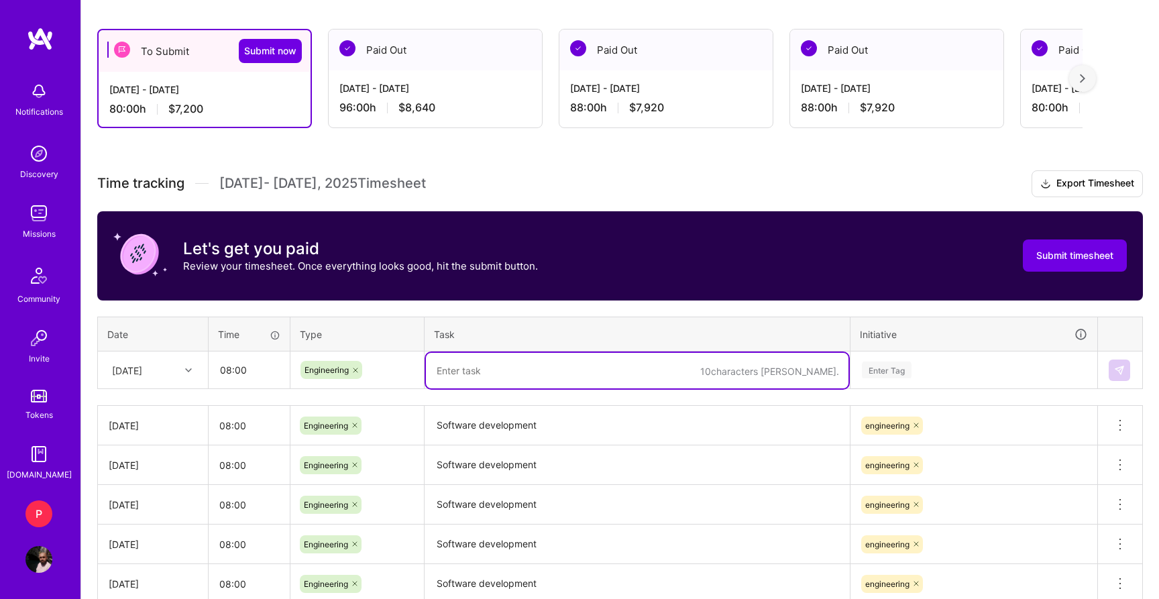
paste textarea "Software development"
type textarea "Software development"
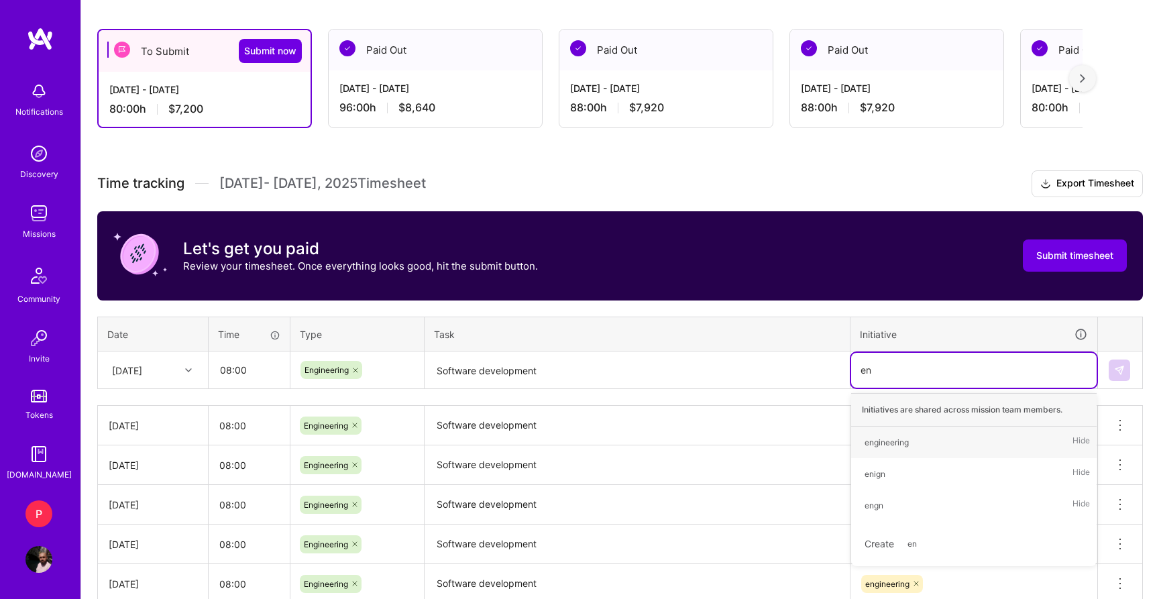
type input "eng"
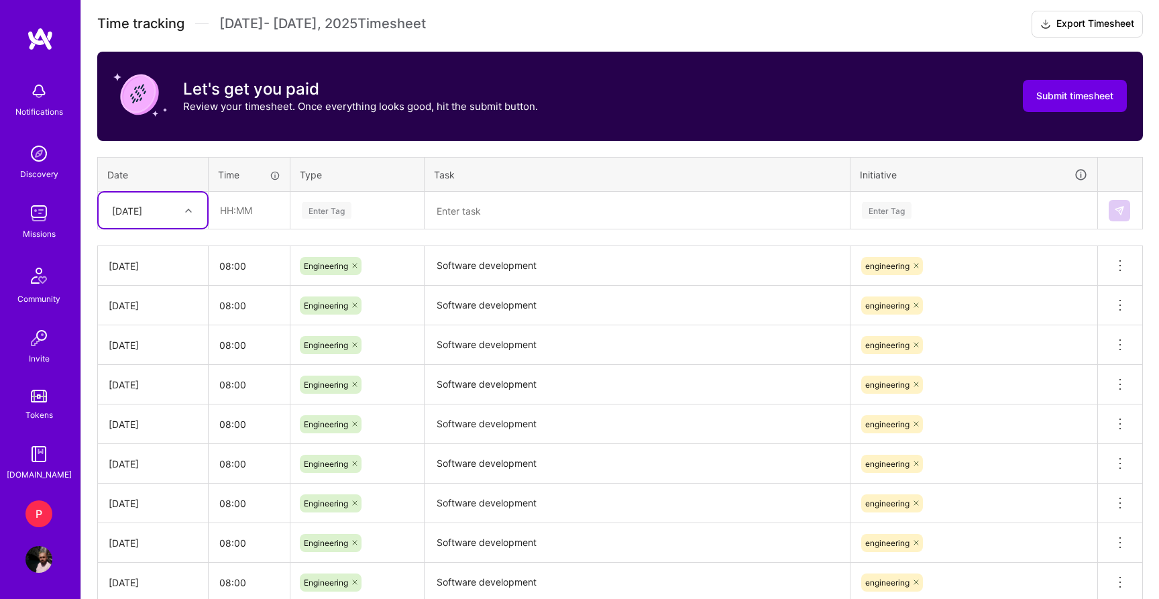
scroll to position [561, 0]
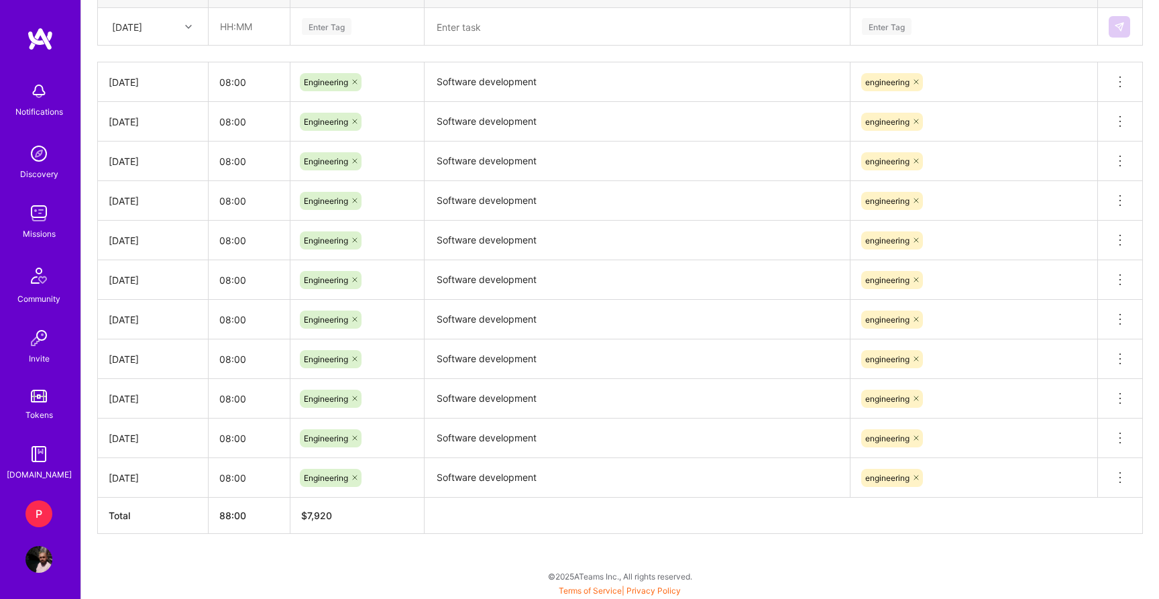
click at [165, 479] on div "[DATE]" at bounding box center [153, 478] width 89 height 14
drag, startPoint x: 115, startPoint y: 241, endPoint x: 131, endPoint y: 241, distance: 16.8
click at [131, 241] on div "[DATE]" at bounding box center [153, 240] width 89 height 14
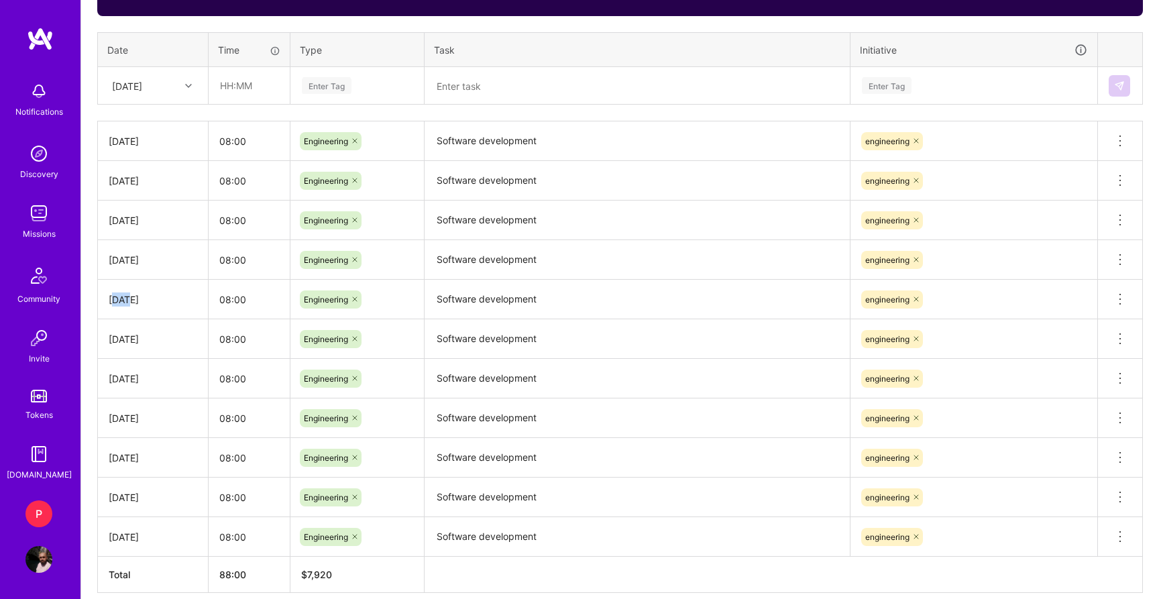
scroll to position [491, 0]
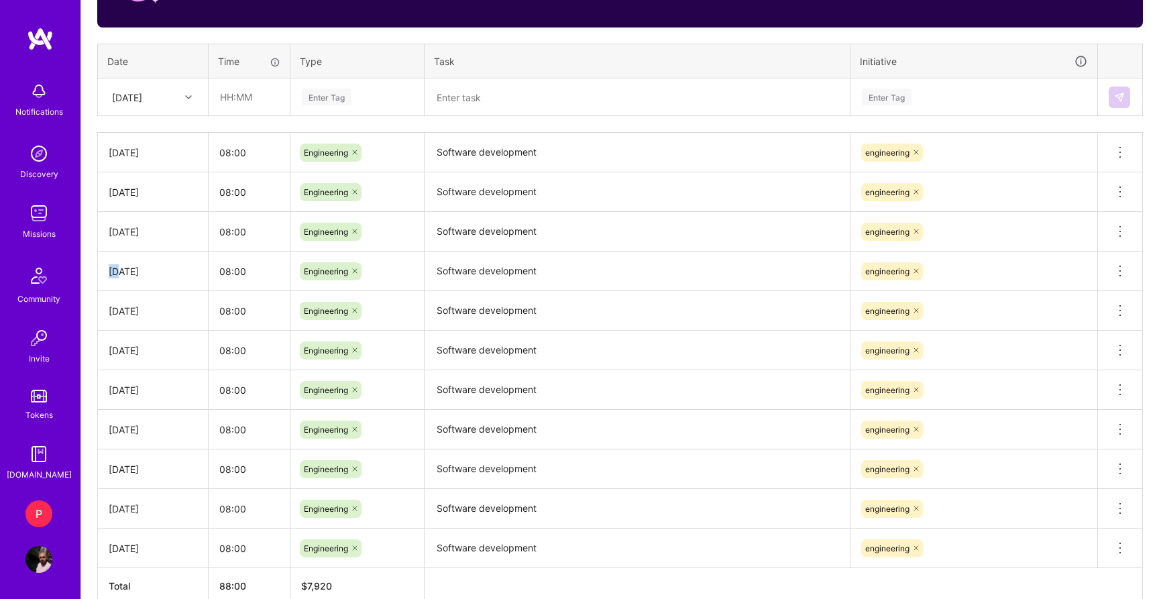
drag, startPoint x: 109, startPoint y: 276, endPoint x: 126, endPoint y: 276, distance: 16.8
click at [123, 276] on div "[DATE]" at bounding box center [153, 271] width 89 height 14
drag, startPoint x: 111, startPoint y: 212, endPoint x: 129, endPoint y: 212, distance: 18.1
click at [125, 212] on td "[DATE]" at bounding box center [153, 232] width 111 height 40
drag, startPoint x: 115, startPoint y: 178, endPoint x: 132, endPoint y: 178, distance: 16.8
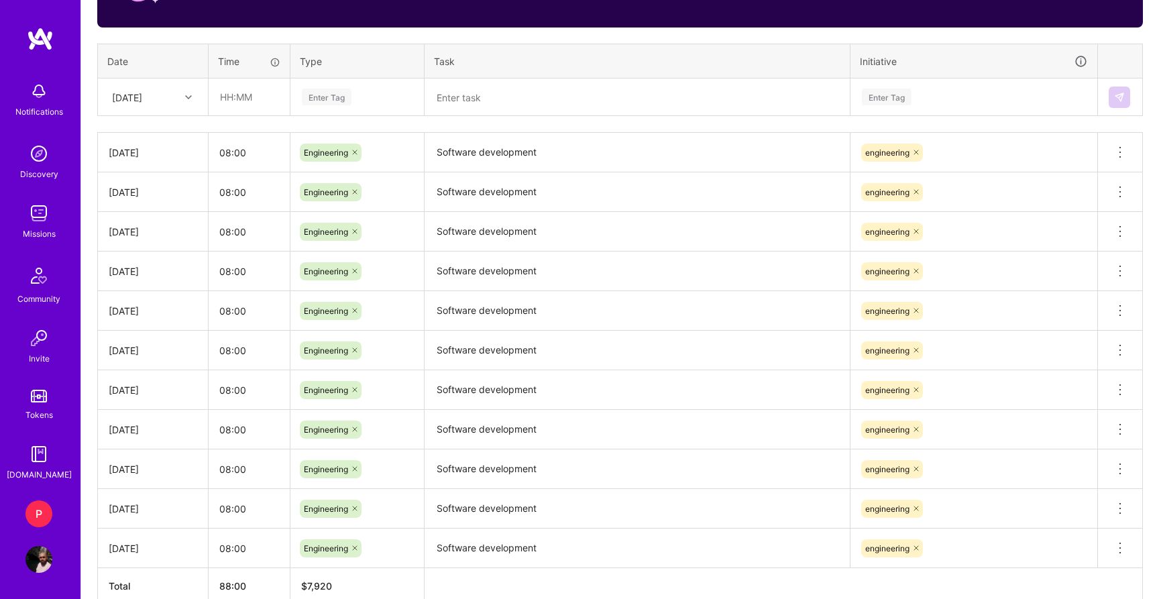
click at [127, 178] on td "[DATE]" at bounding box center [153, 192] width 111 height 40
drag, startPoint x: 113, startPoint y: 146, endPoint x: 139, endPoint y: 147, distance: 26.2
click at [125, 146] on div "[DATE]" at bounding box center [153, 153] width 89 height 14
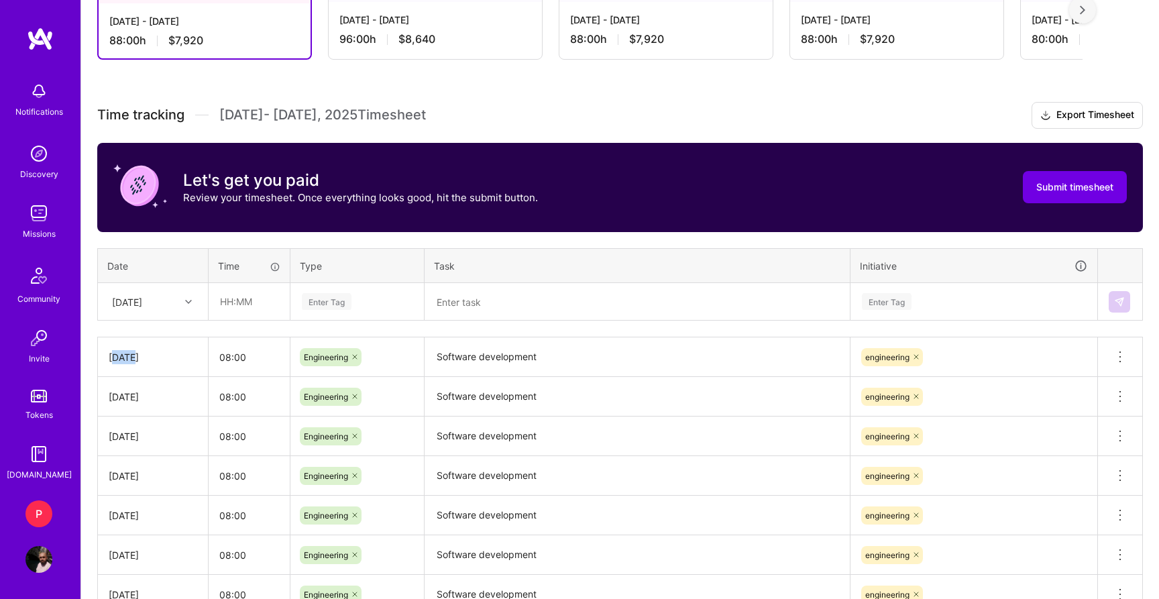
scroll to position [0, 0]
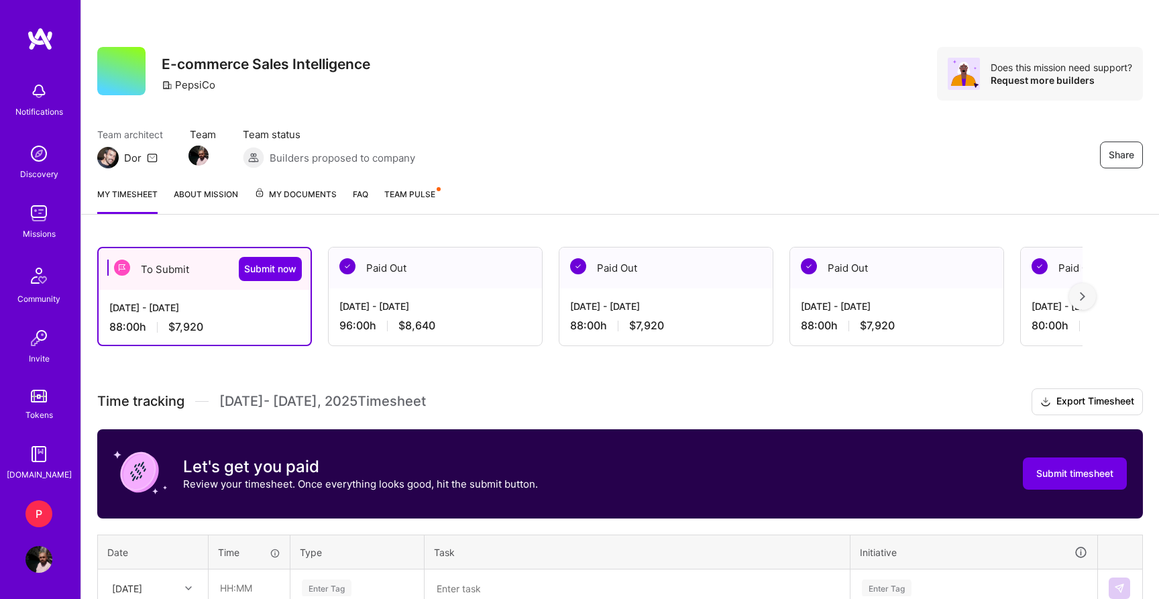
click at [542, 345] on div "To Submit Submit now [DATE] - [DATE] 88:00 h $7,920 Paid Out [DATE] - [DATE] 96…" at bounding box center [589, 296] width 985 height 99
click at [1075, 472] on span "Submit timesheet" at bounding box center [1074, 473] width 77 height 13
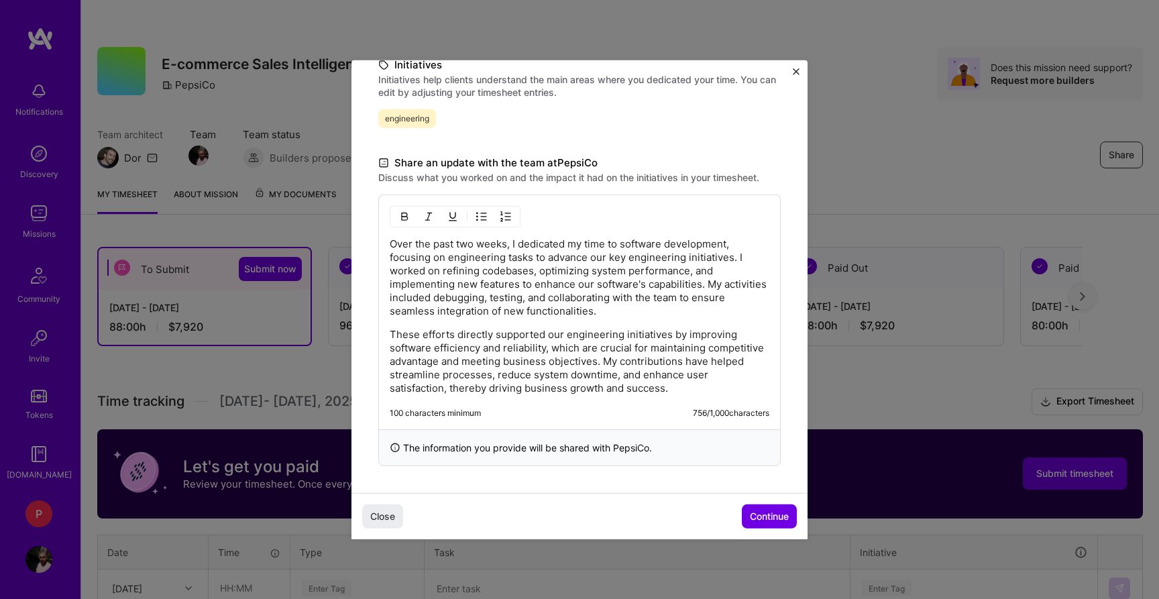
scroll to position [1, 0]
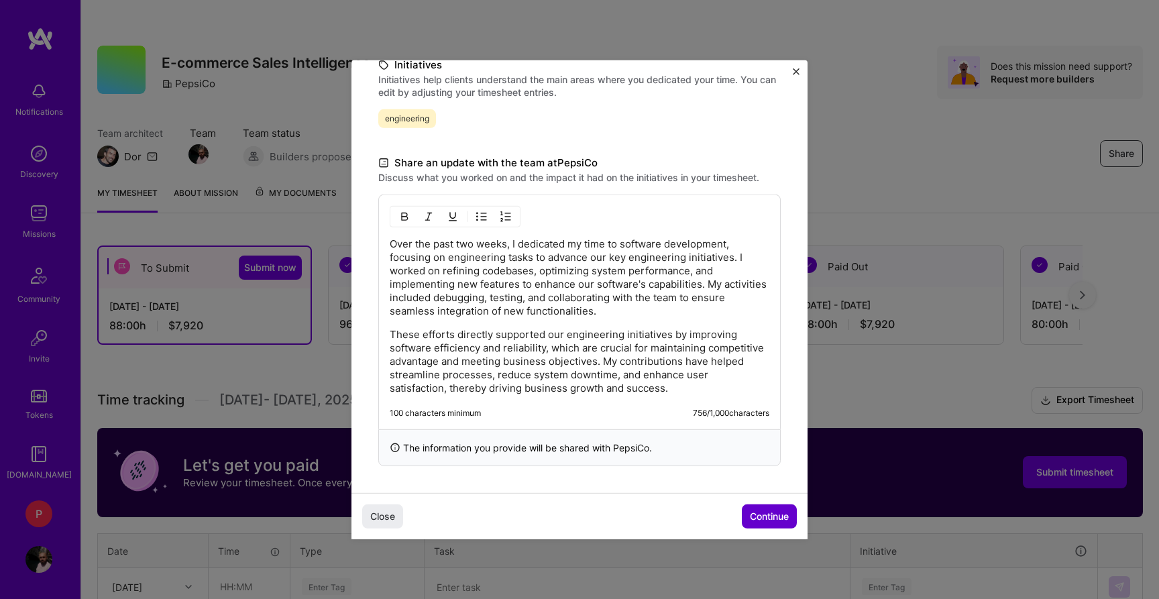
click at [758, 519] on span "Continue" at bounding box center [769, 516] width 39 height 13
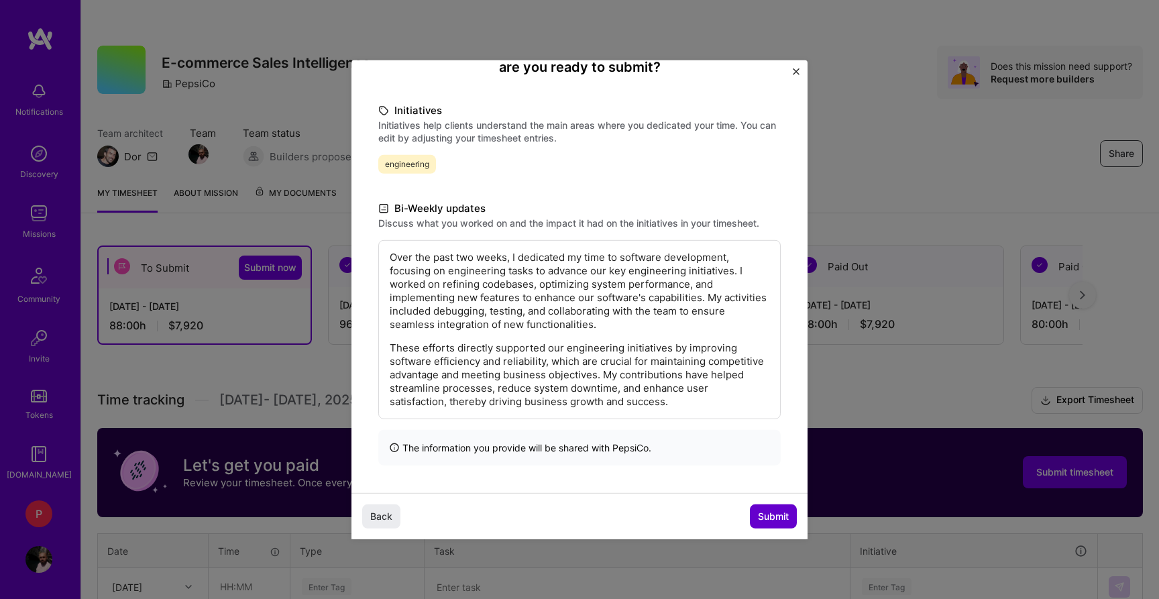
scroll to position [143, 0]
click at [768, 516] on span "Submit" at bounding box center [773, 516] width 31 height 13
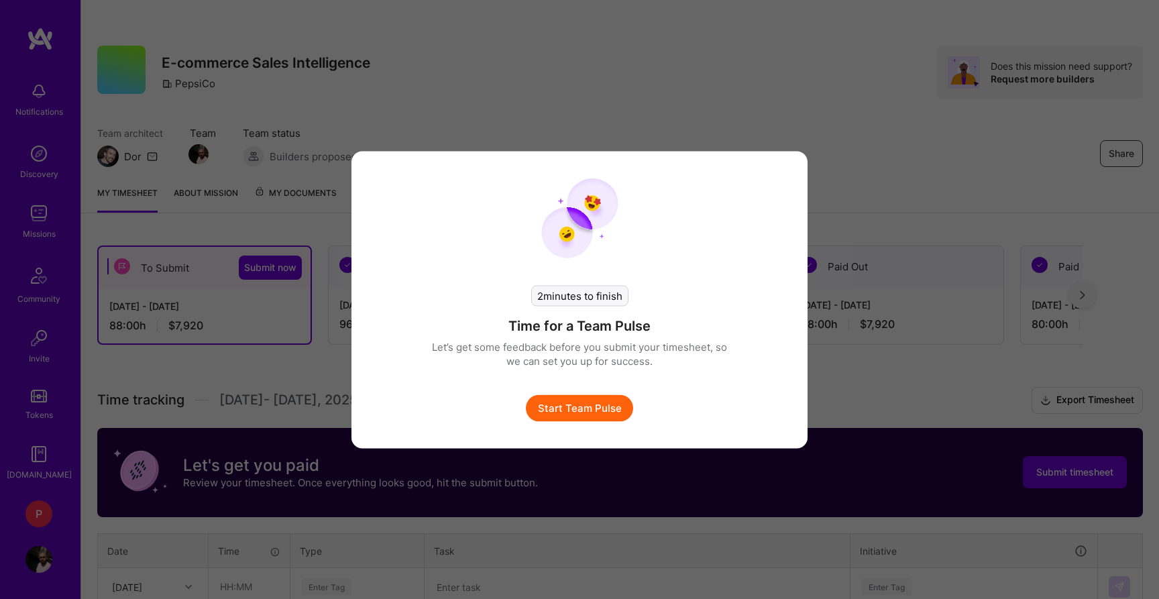
click at [607, 412] on button "Start Team Pulse" at bounding box center [579, 407] width 107 height 27
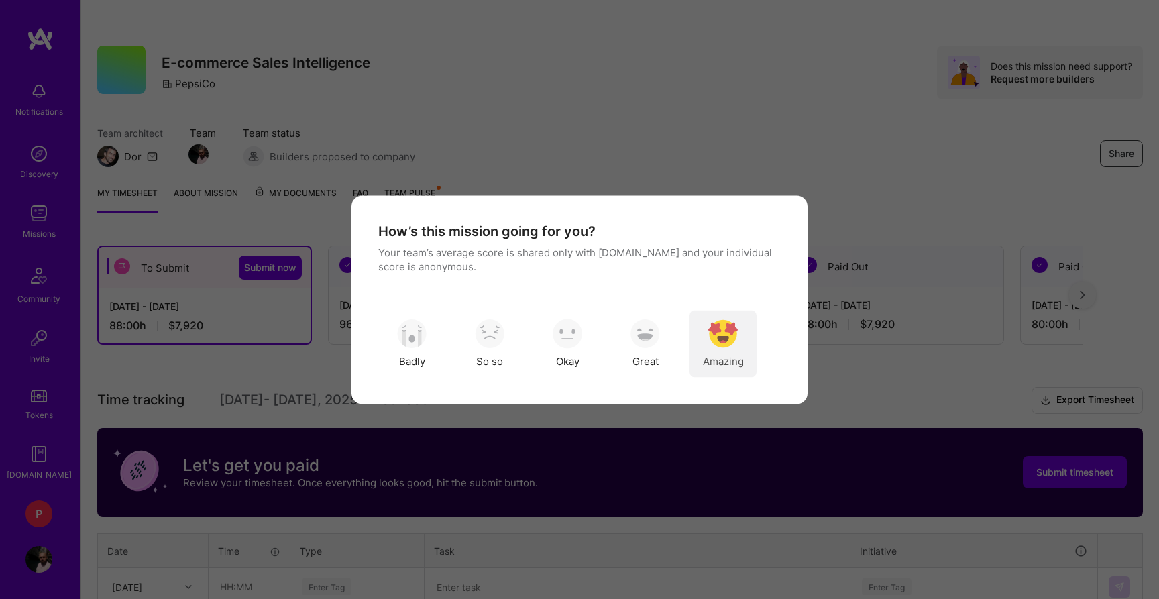
click at [716, 348] on div "Amazing" at bounding box center [722, 343] width 67 height 67
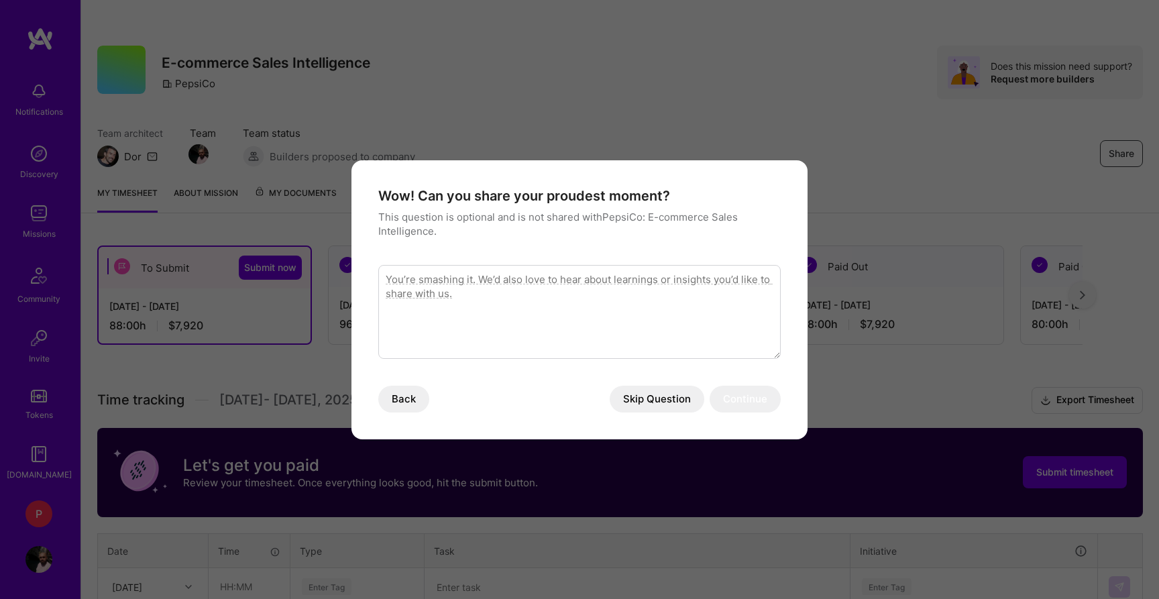
click at [675, 387] on button "Skip Question" at bounding box center [656, 399] width 95 height 27
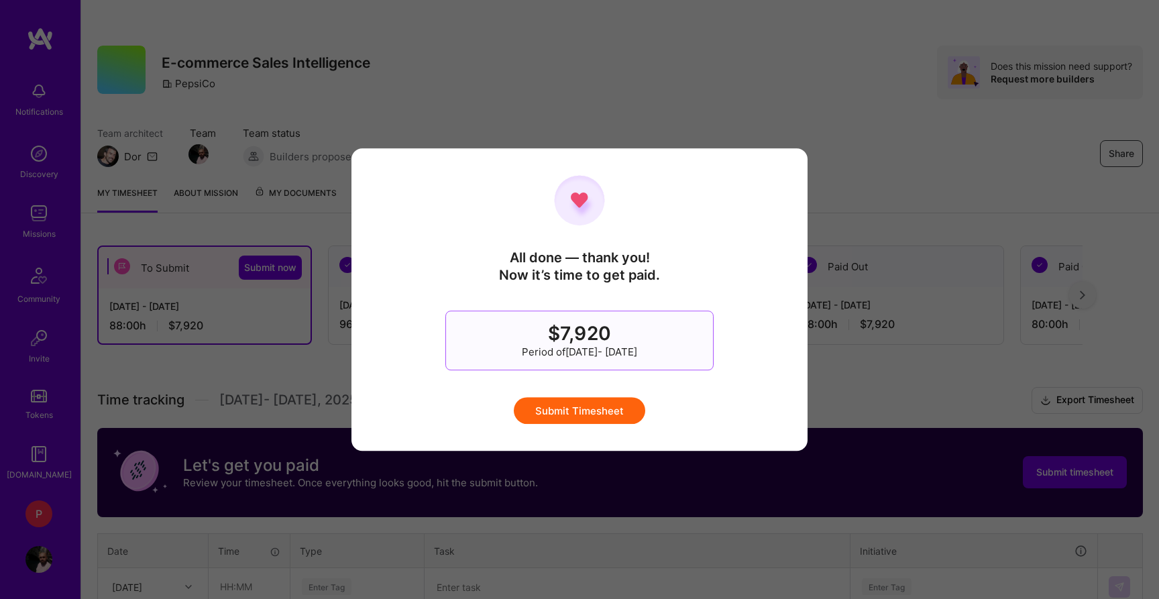
click at [569, 405] on button "Submit Timesheet" at bounding box center [579, 410] width 131 height 27
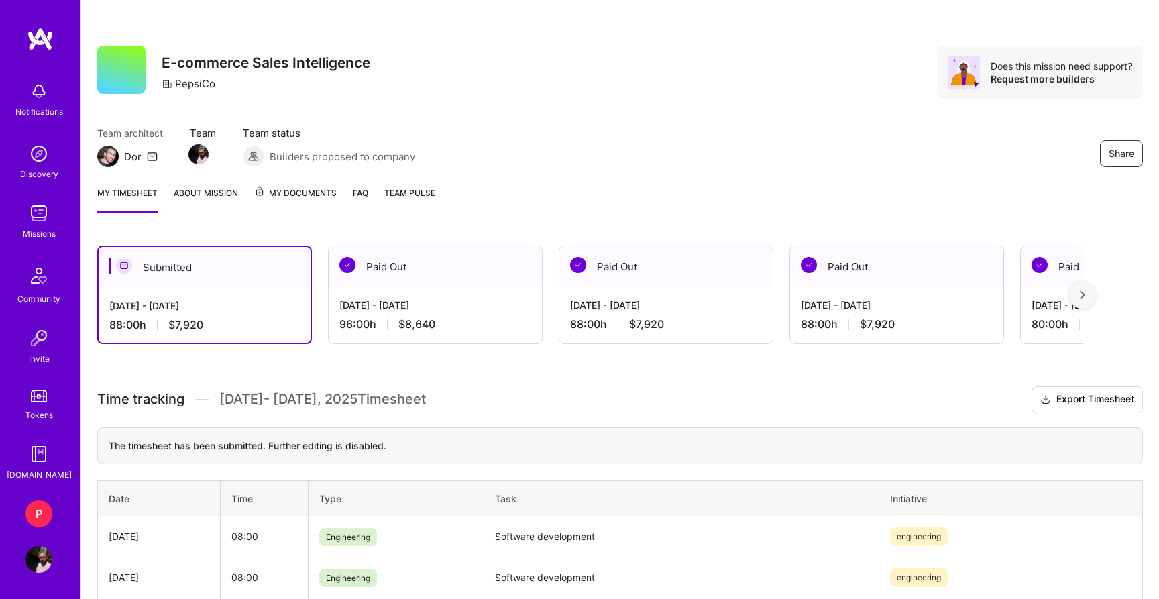
click at [563, 397] on h3 "Time tracking [DATE] - [DATE] Timesheet Export Timesheet" at bounding box center [619, 399] width 1045 height 27
